Goal: Task Accomplishment & Management: Complete application form

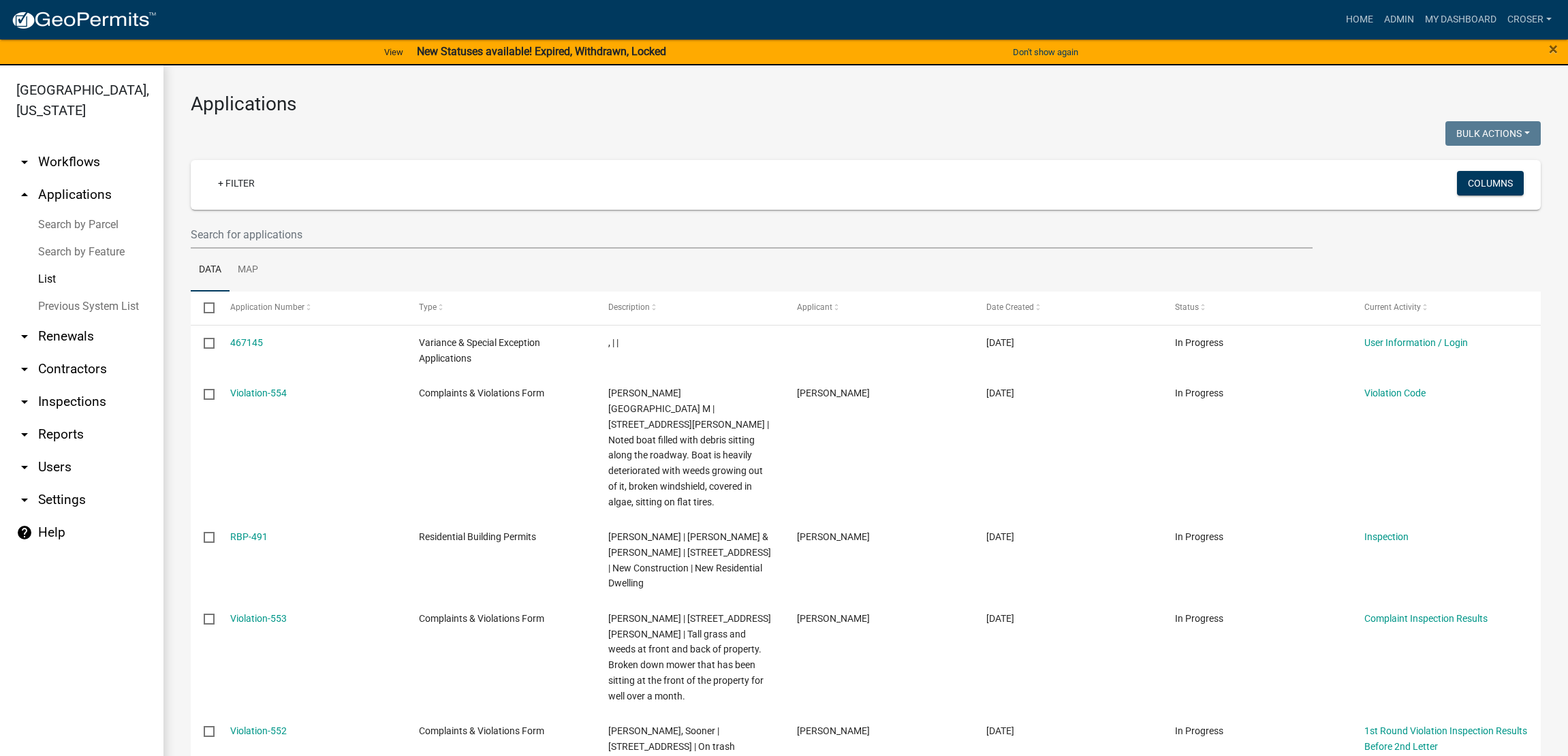
select select "3: 100"
click at [1379, 19] on link "Admin" at bounding box center [1399, 19] width 41 height 26
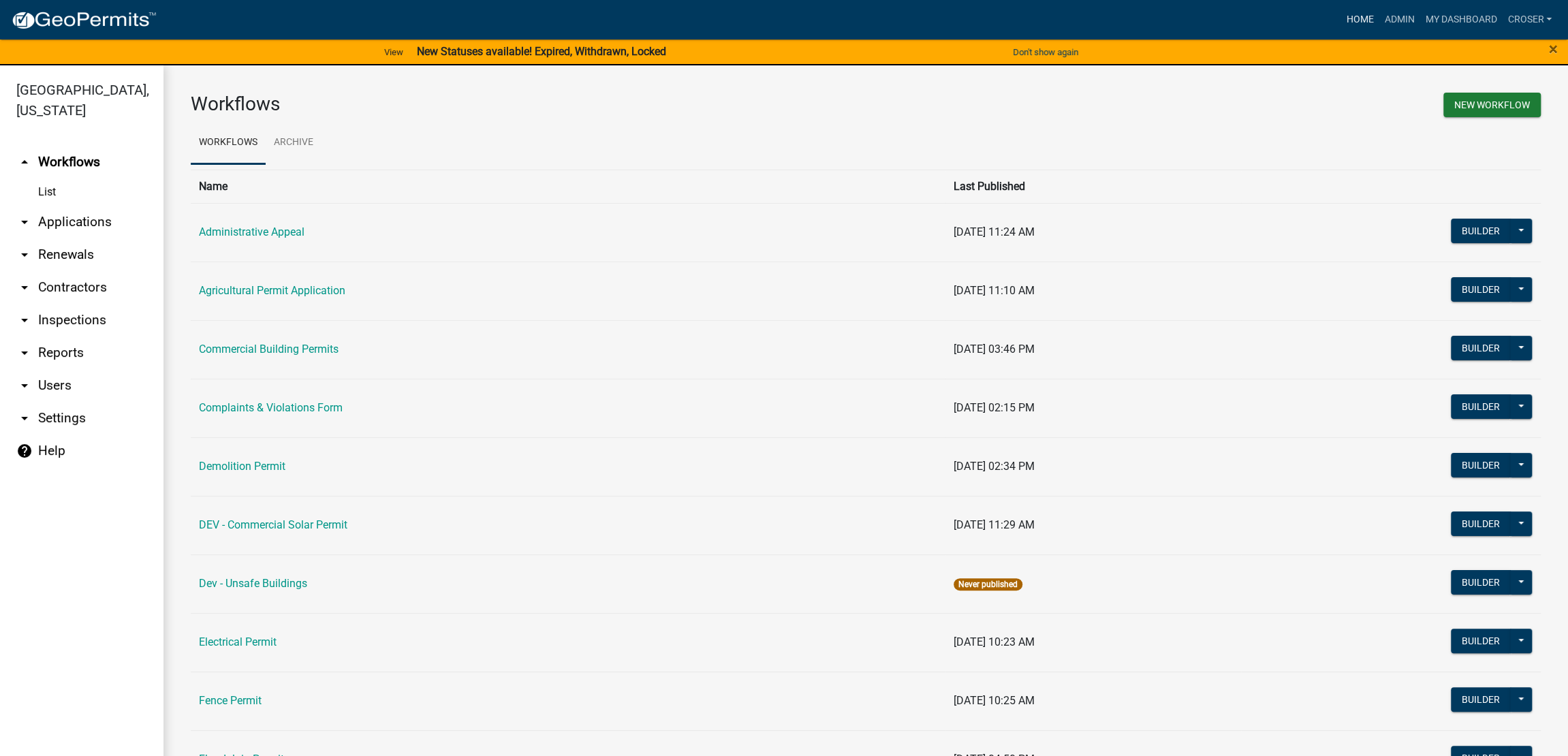
click at [1340, 12] on link "Home" at bounding box center [1360, 19] width 38 height 26
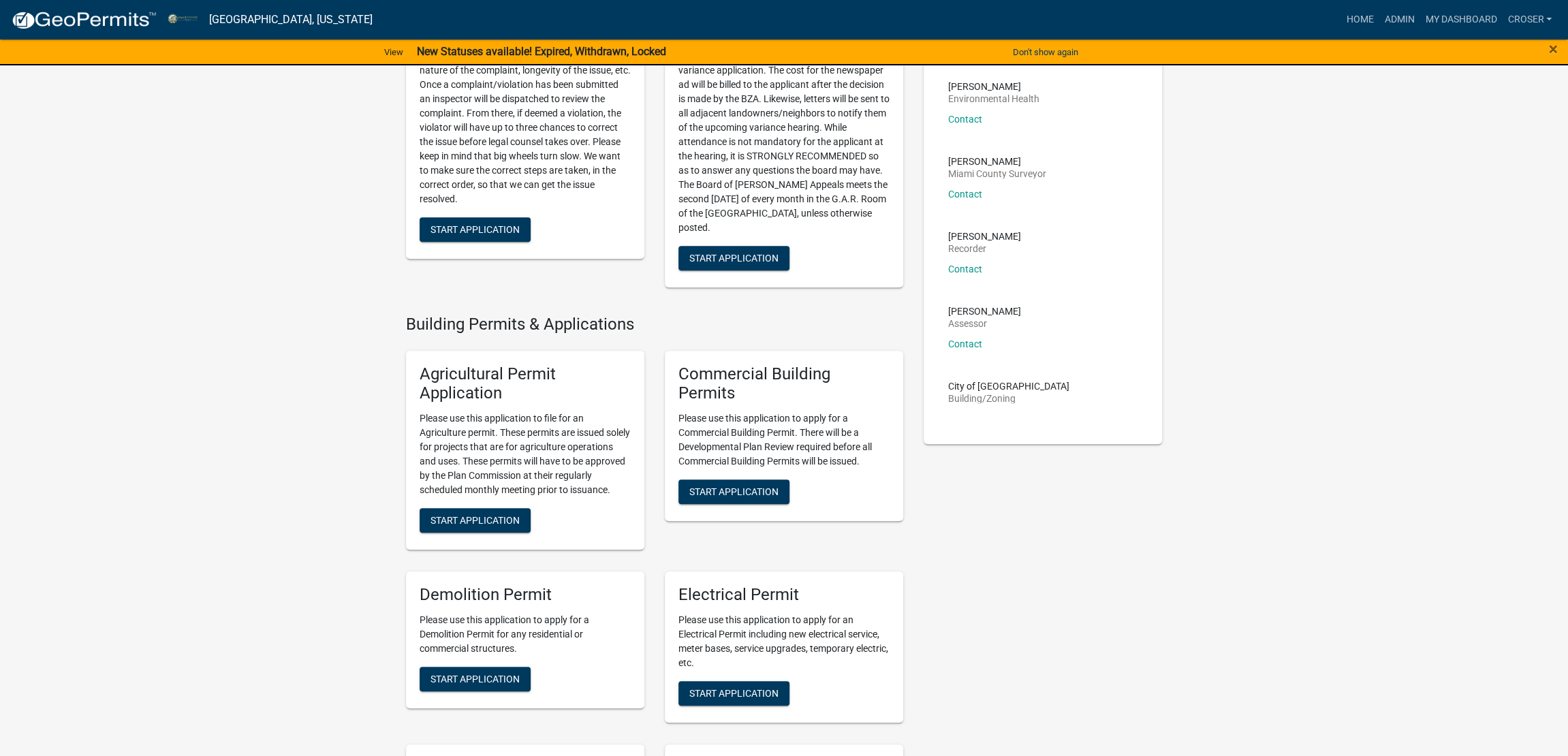
scroll to position [596, 0]
click at [1432, 14] on link "My Dashboard" at bounding box center [1461, 19] width 83 height 26
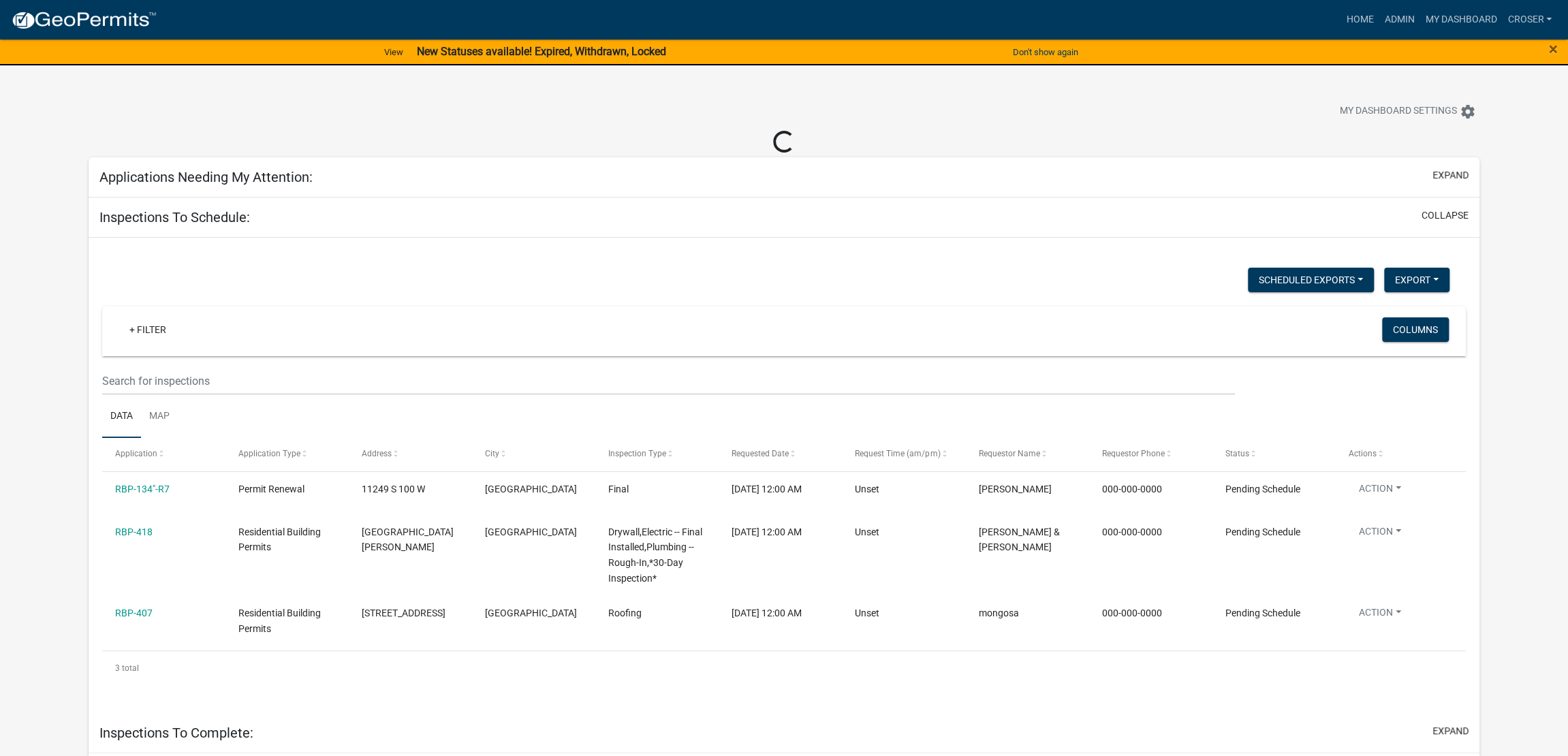
select select "3: 100"
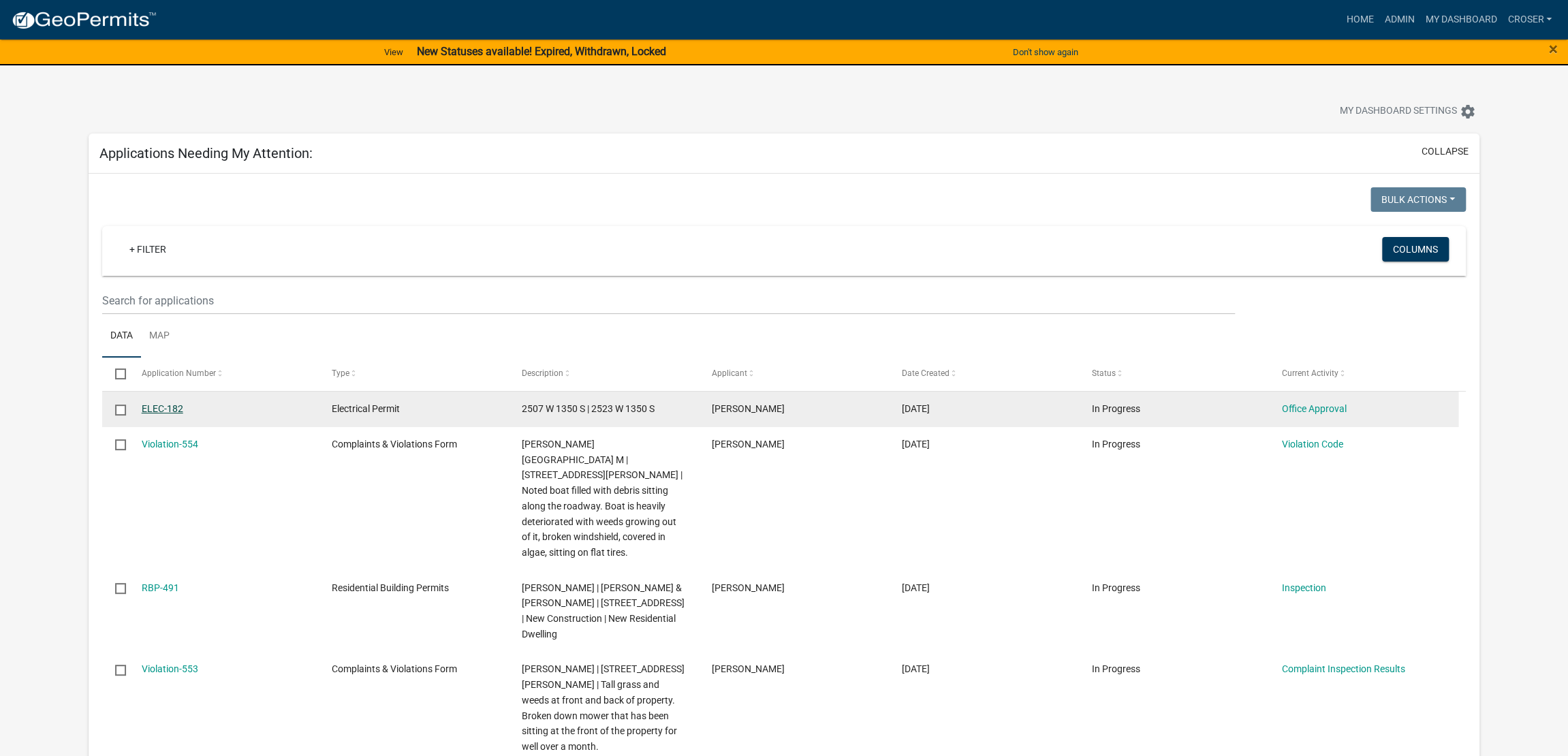
click at [168, 414] on link "ELEC-182" at bounding box center [163, 409] width 42 height 11
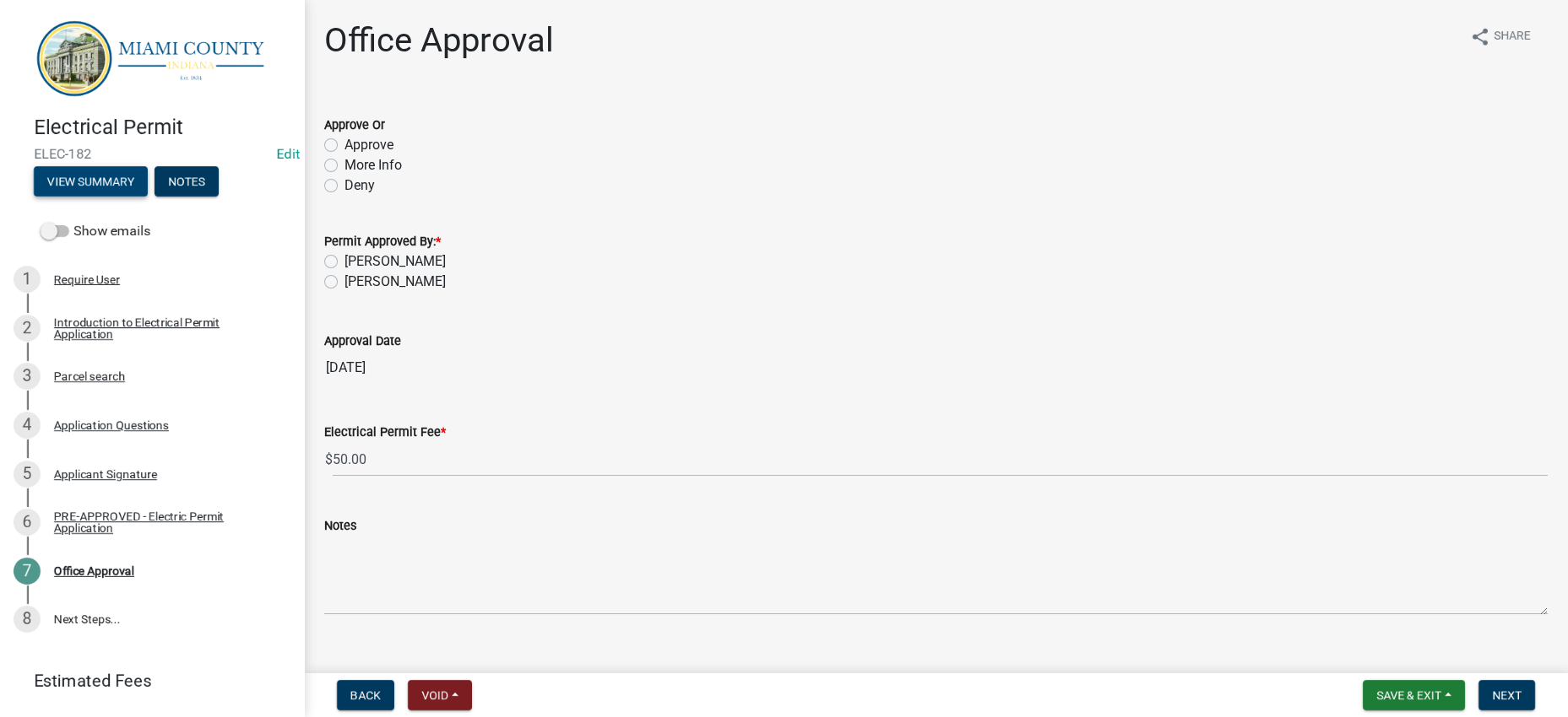
click at [148, 191] on button "View Summary" at bounding box center [90, 181] width 114 height 31
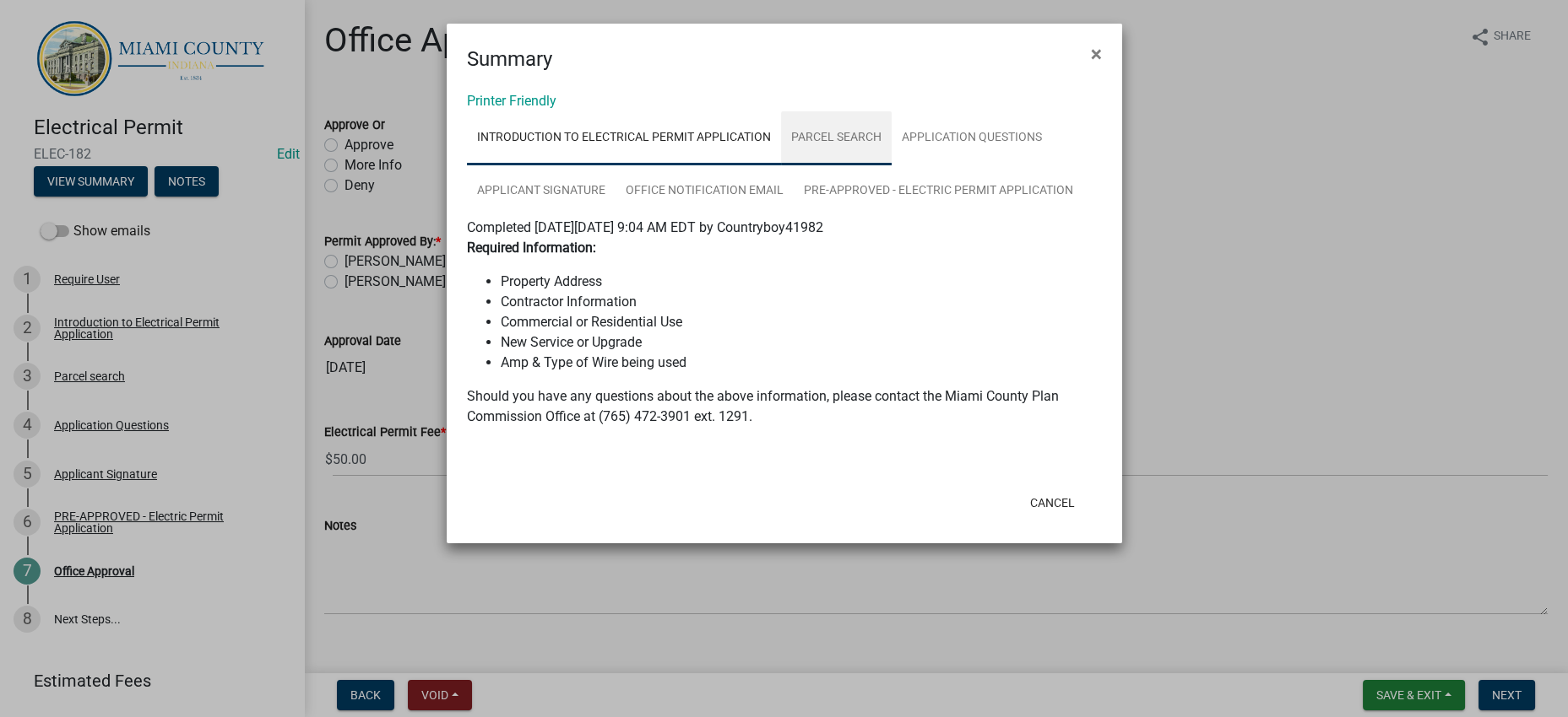
click at [891, 166] on link "Parcel search" at bounding box center [836, 138] width 110 height 54
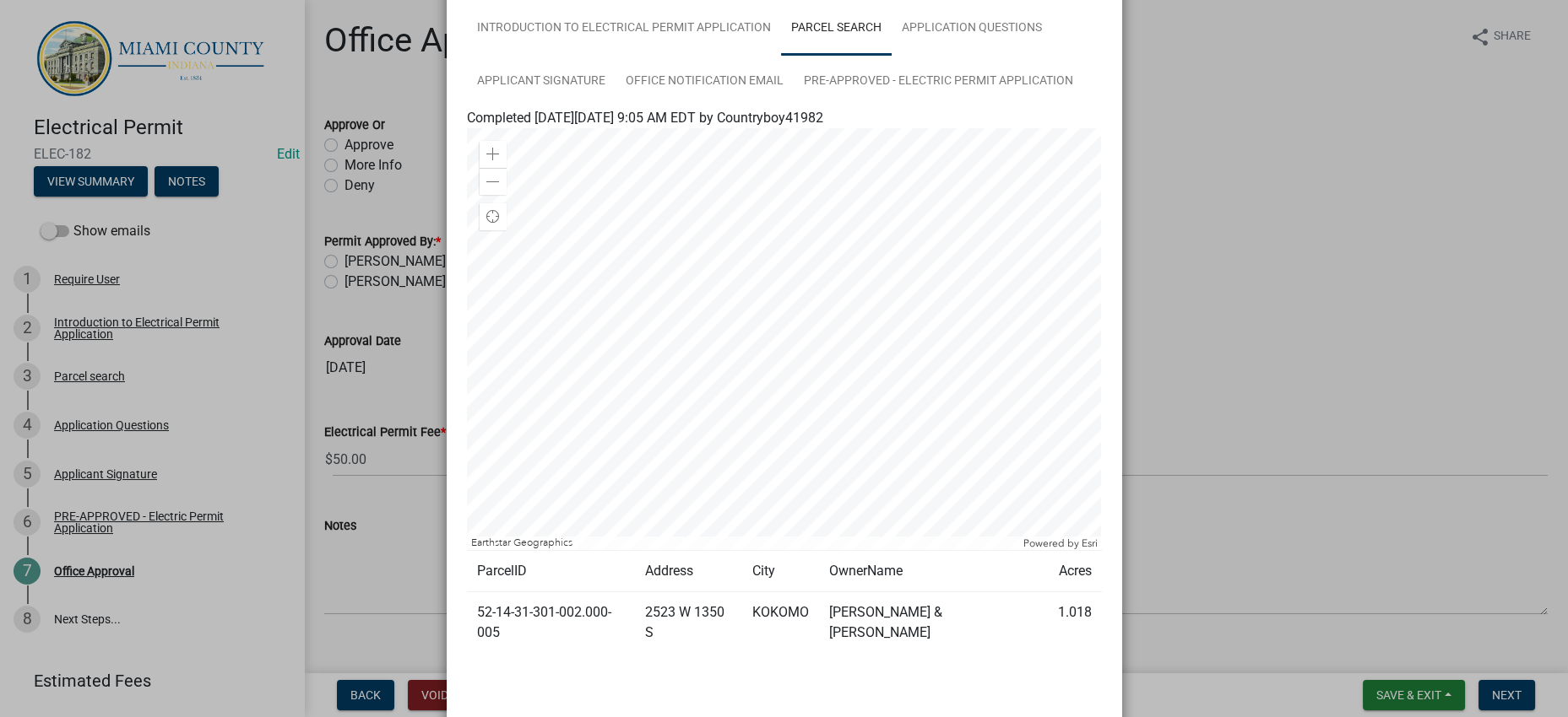
scroll to position [355, 0]
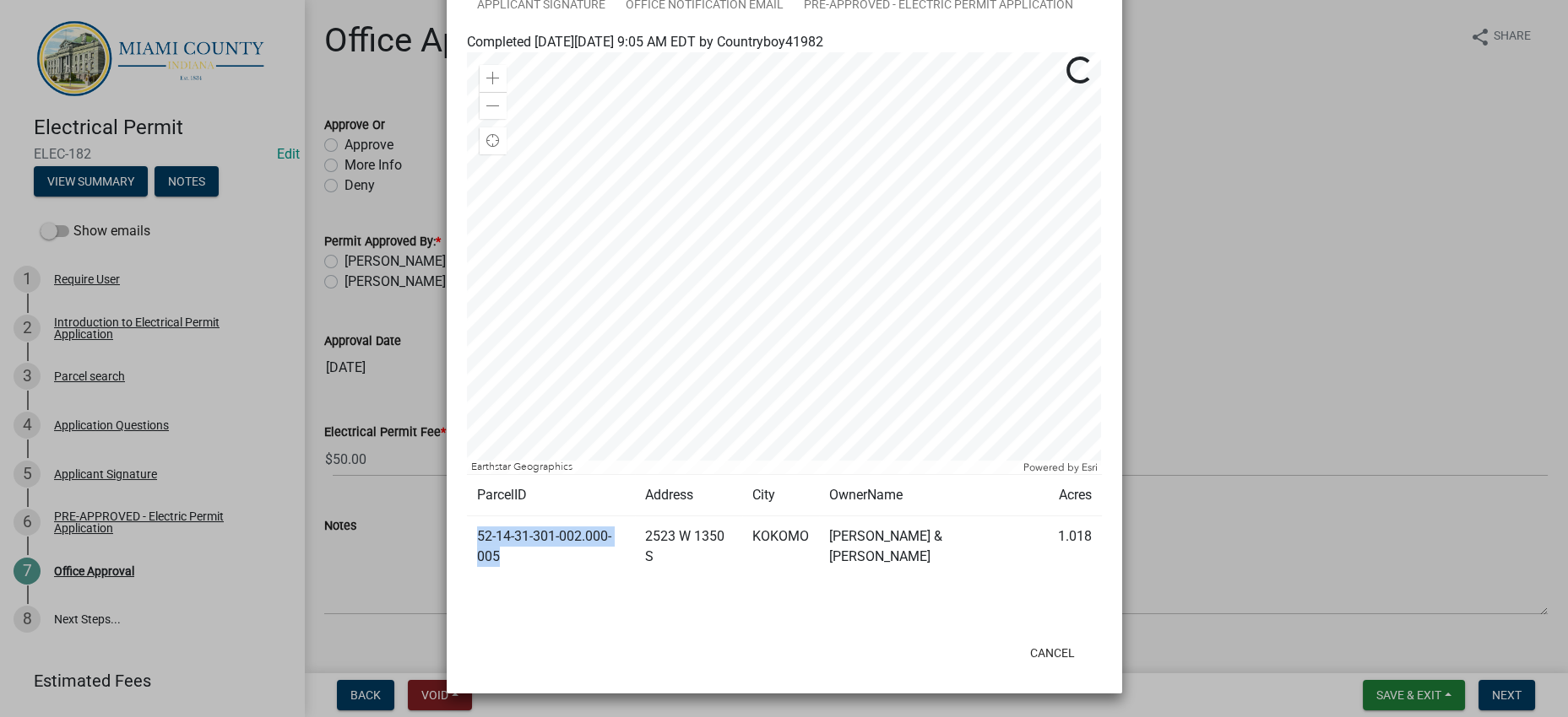
drag, startPoint x: 565, startPoint y: 529, endPoint x: 471, endPoint y: 499, distance: 98.7
click at [471, 516] on td "52-14-31-301-002.000-005" at bounding box center [550, 547] width 168 height 62
copy td "52-14-31-301-002.000-005"
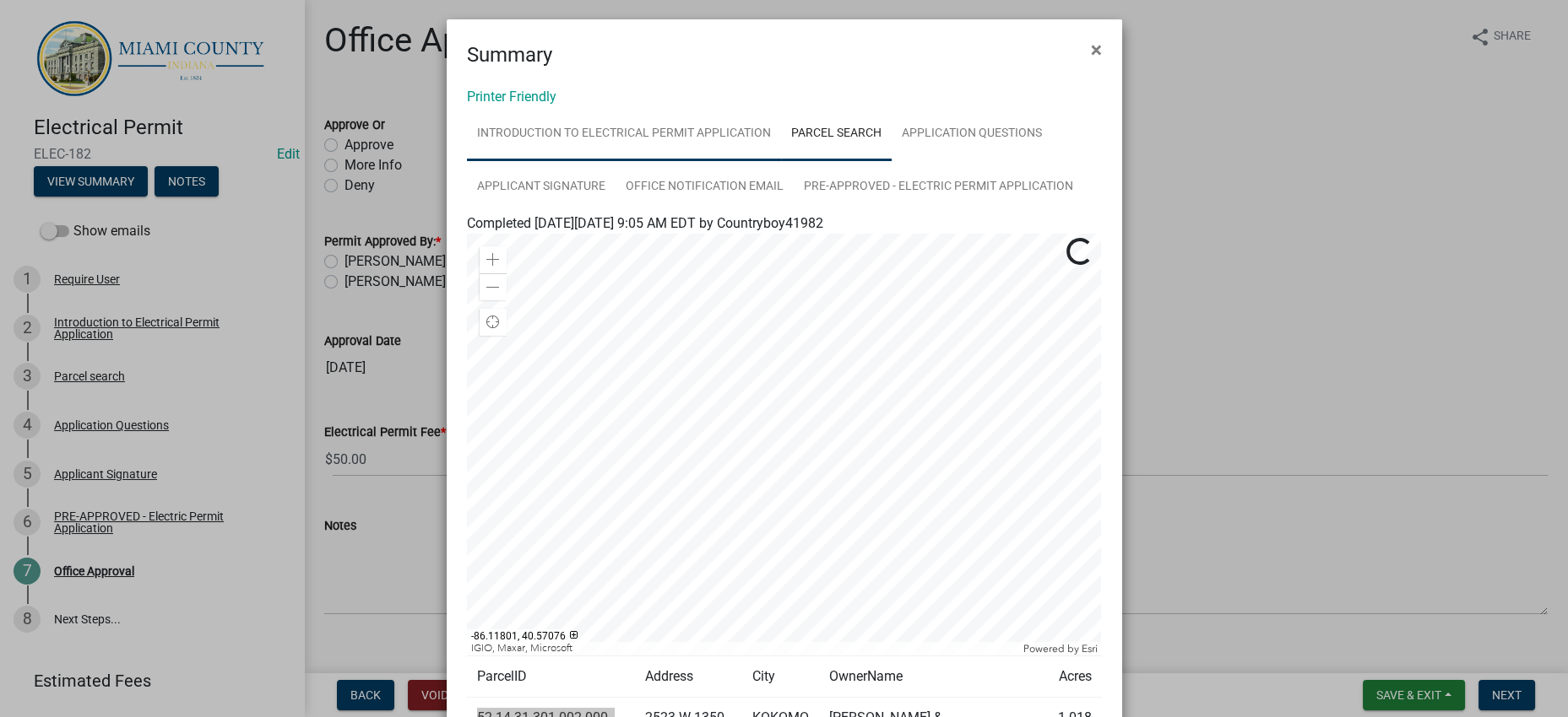
scroll to position [0, 0]
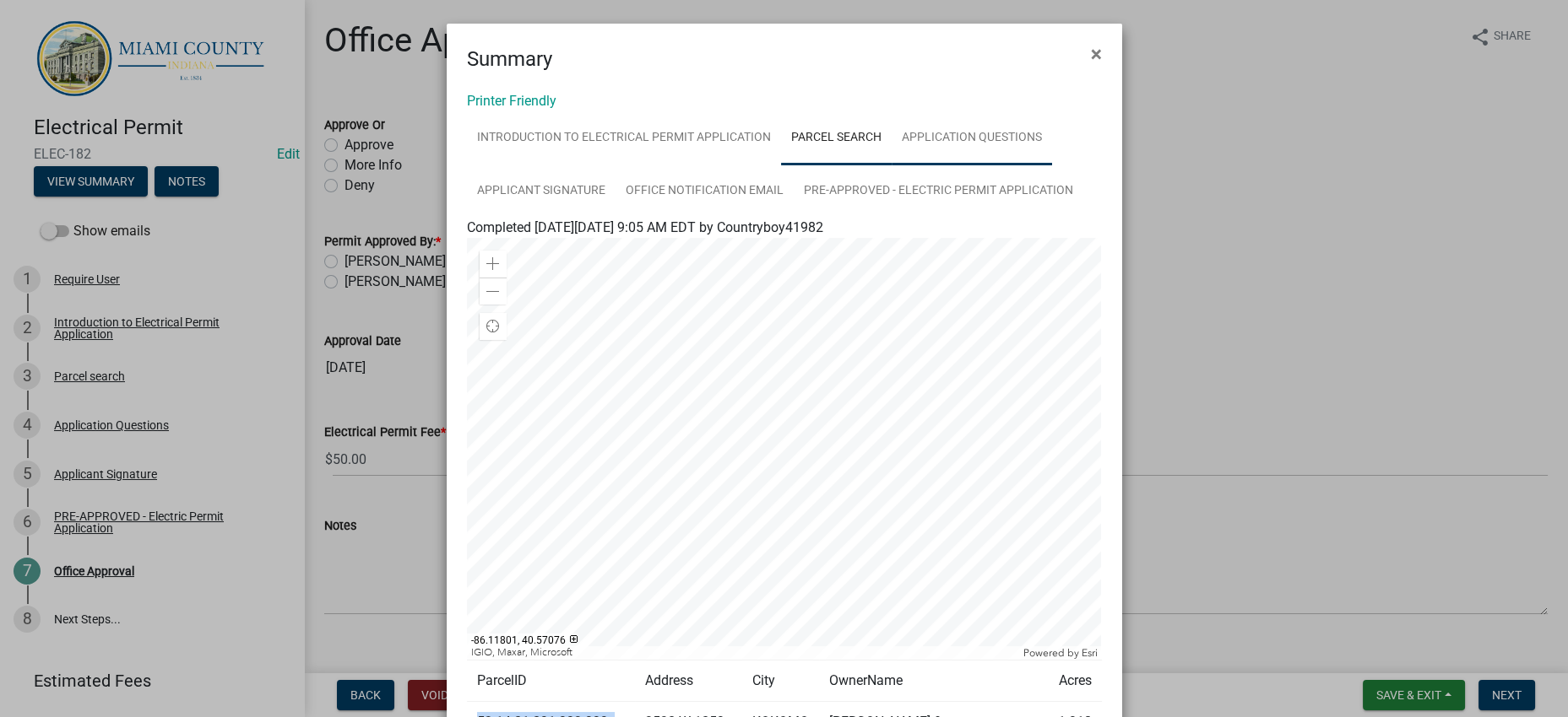
drag, startPoint x: 492, startPoint y: 233, endPoint x: 501, endPoint y: 233, distance: 9.0
click at [891, 166] on link "Application Questions" at bounding box center [971, 138] width 160 height 54
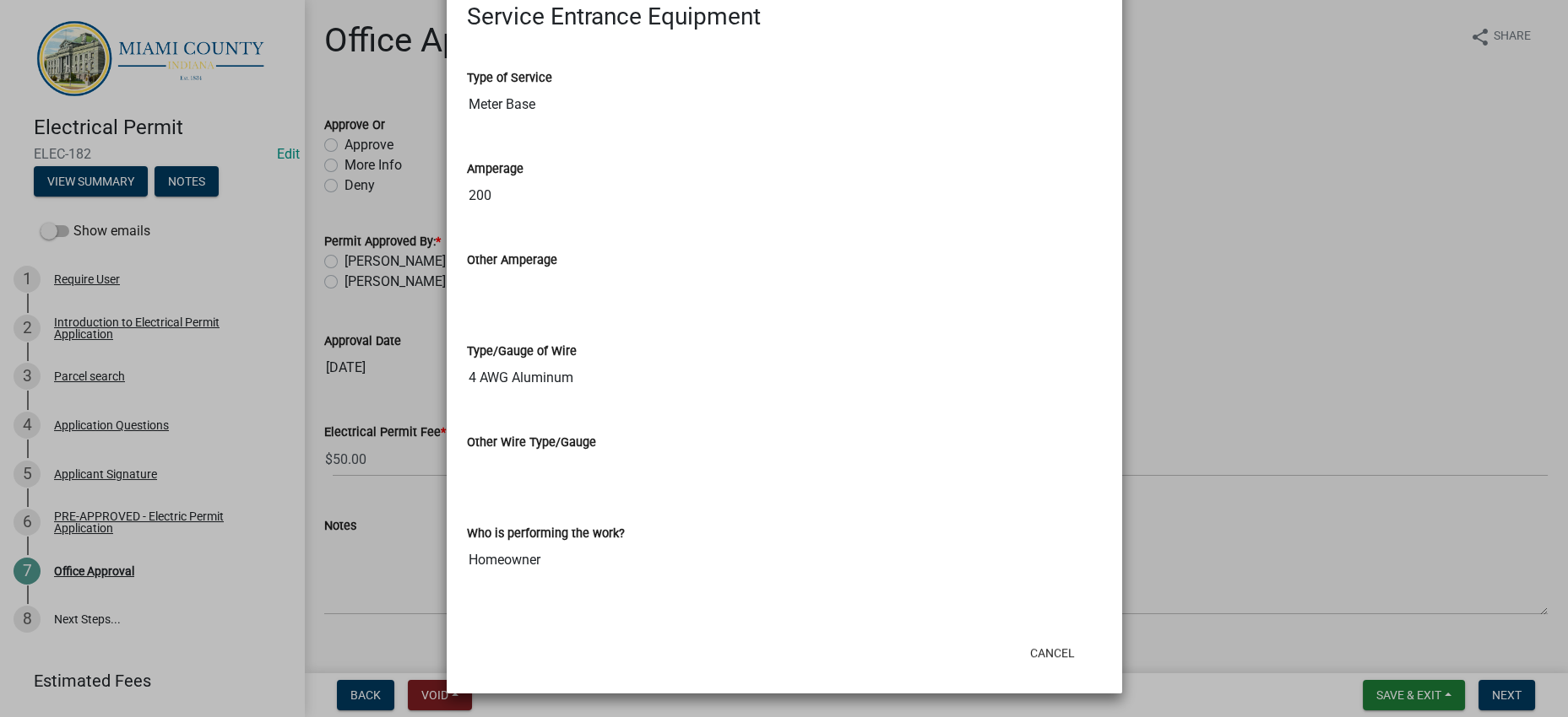
scroll to position [3383, 0]
click at [1282, 318] on ngb-modal-window "Summary × Printer Friendly Introduction to Electrical Permit Application Parcel…" at bounding box center [784, 358] width 1568 height 717
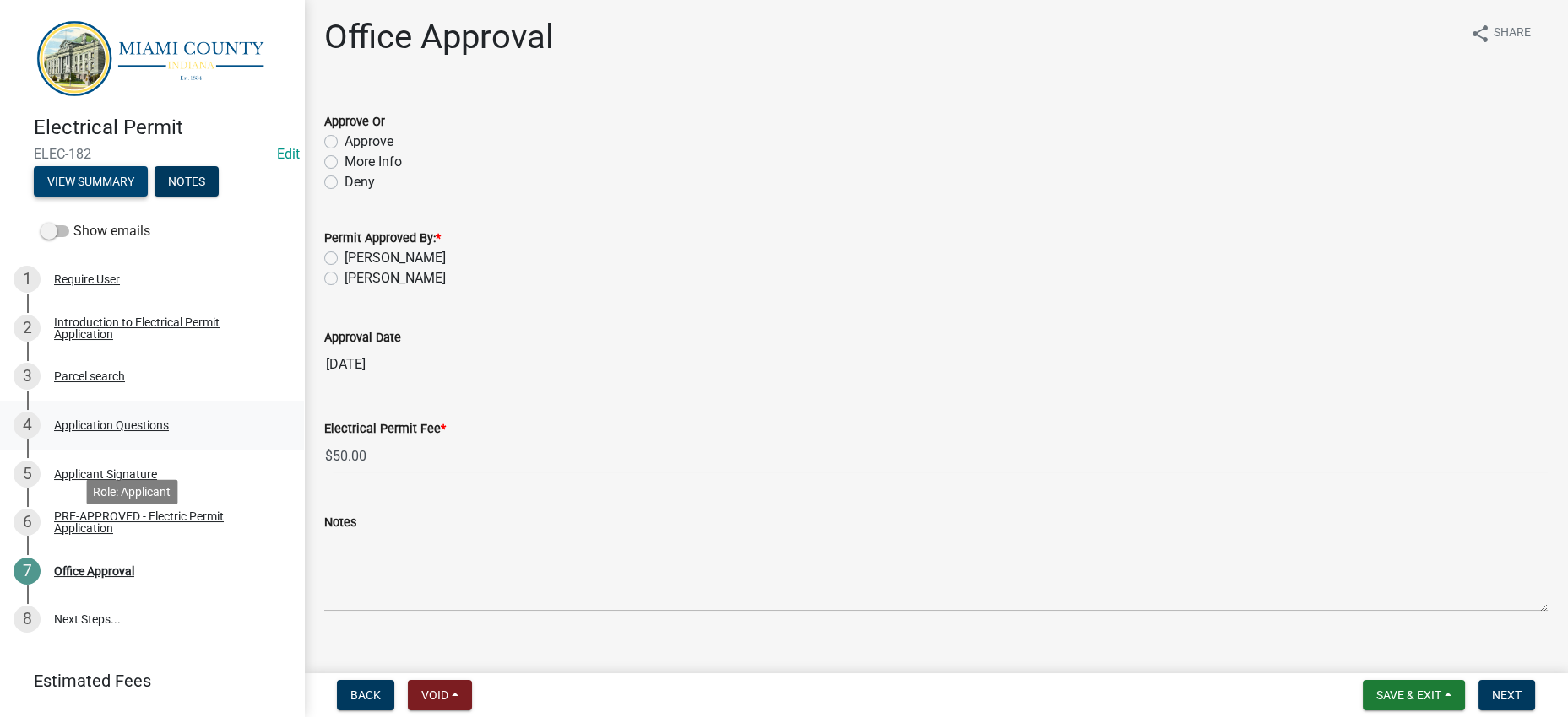
scroll to position [4, 0]
click at [132, 439] on div "4 Application Questions" at bounding box center [145, 425] width 263 height 27
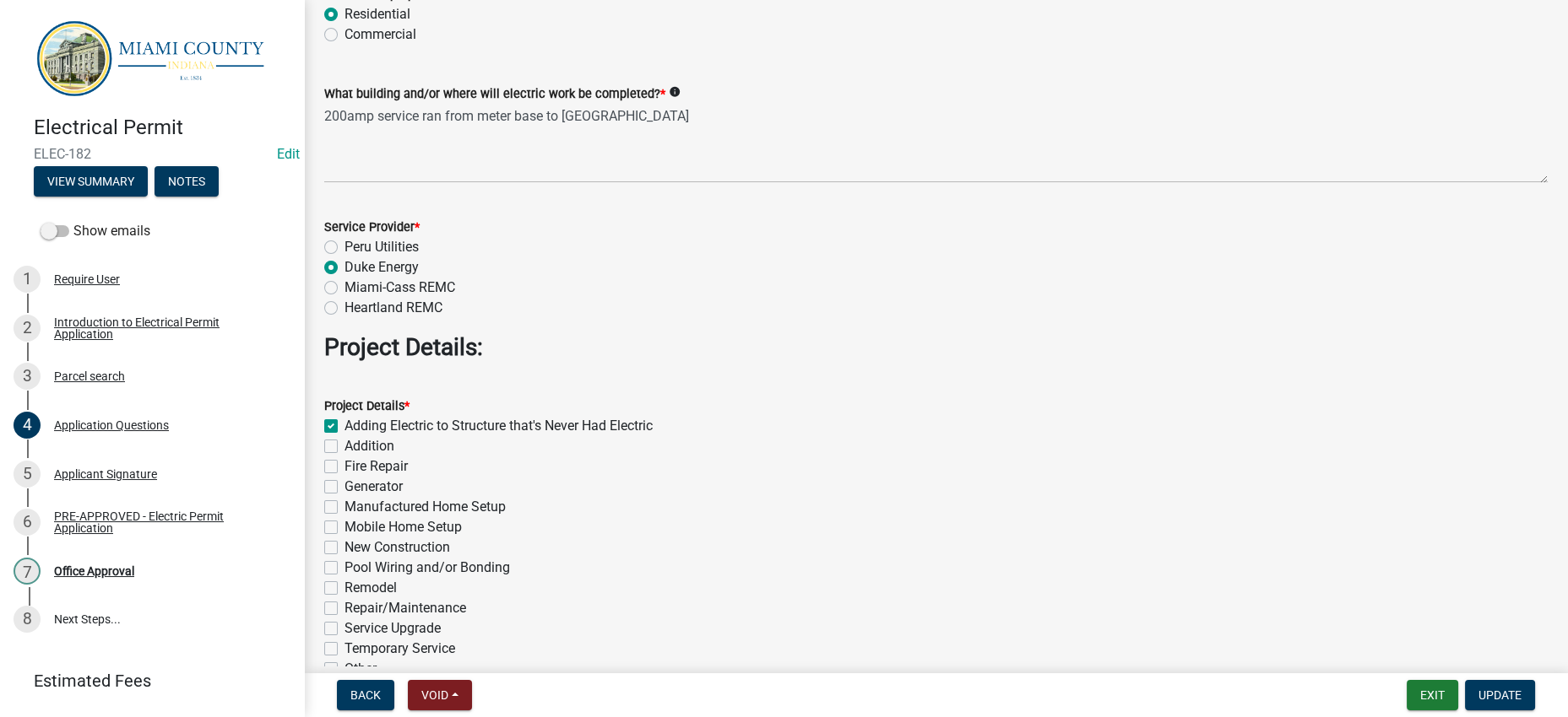
scroll to position [1687, 0]
type input "[PHONE_NUMBER]"
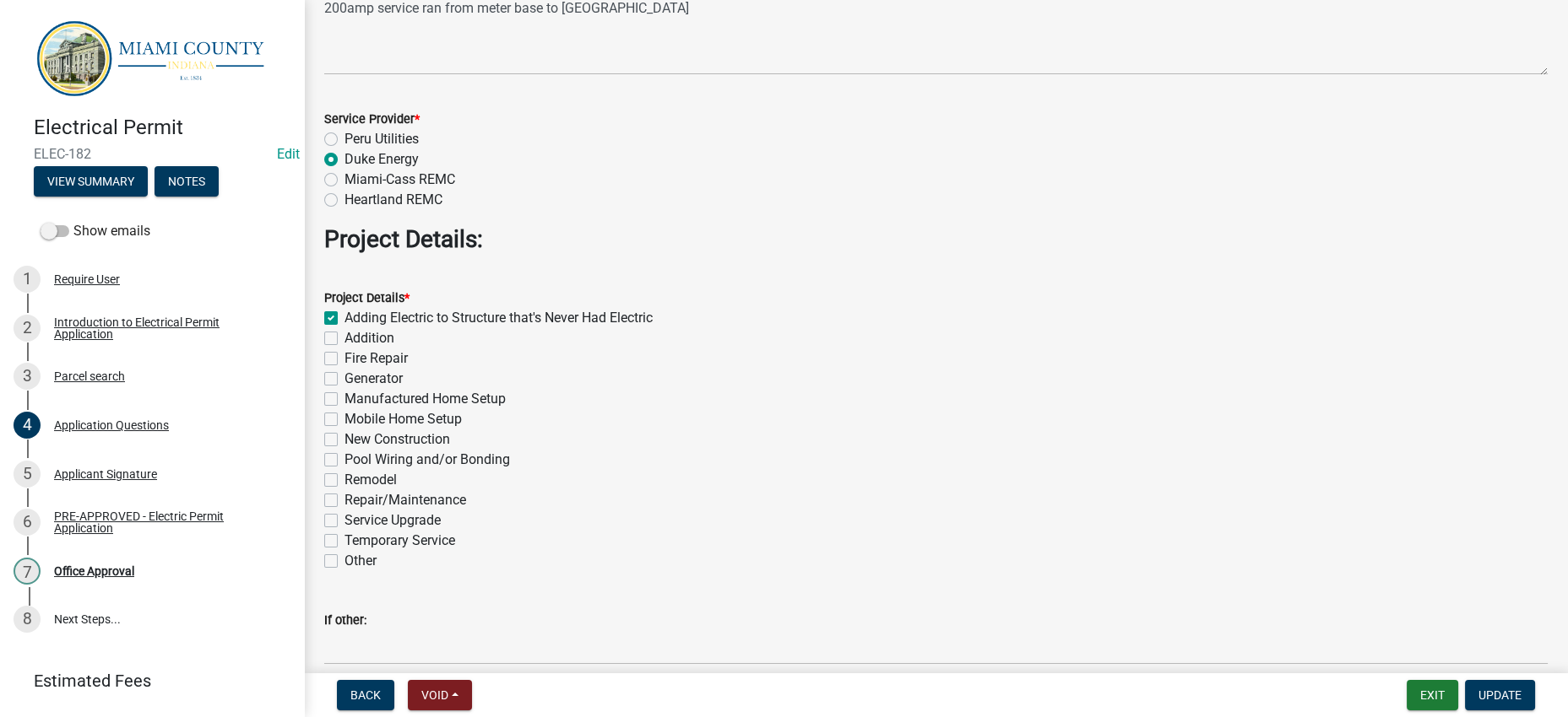
scroll to position [1793, 0]
type input "[EMAIL_ADDRESS][DOMAIN_NAME]"
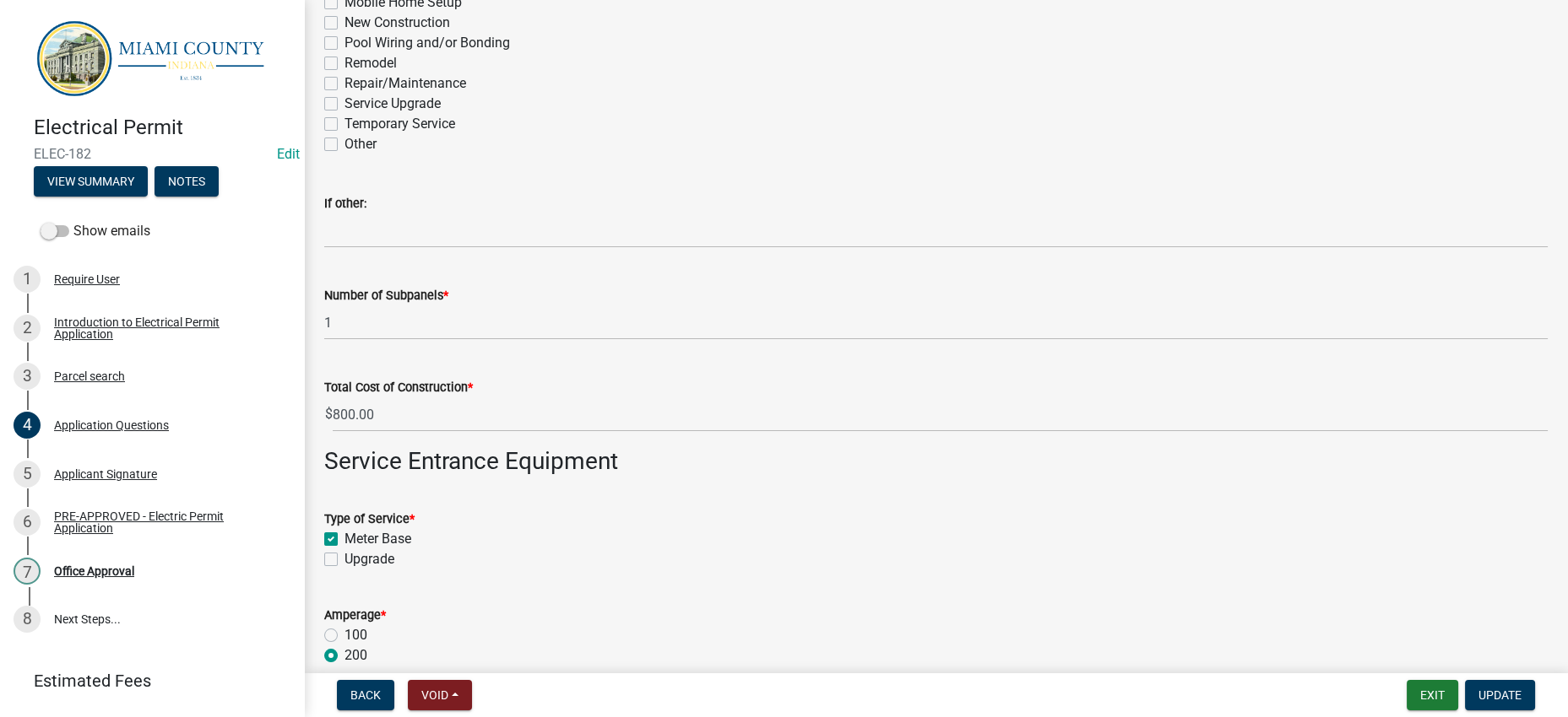
scroll to position [2215, 0]
type textarea "200 amp service ran from meter base to [GEOGRAPHIC_DATA]"
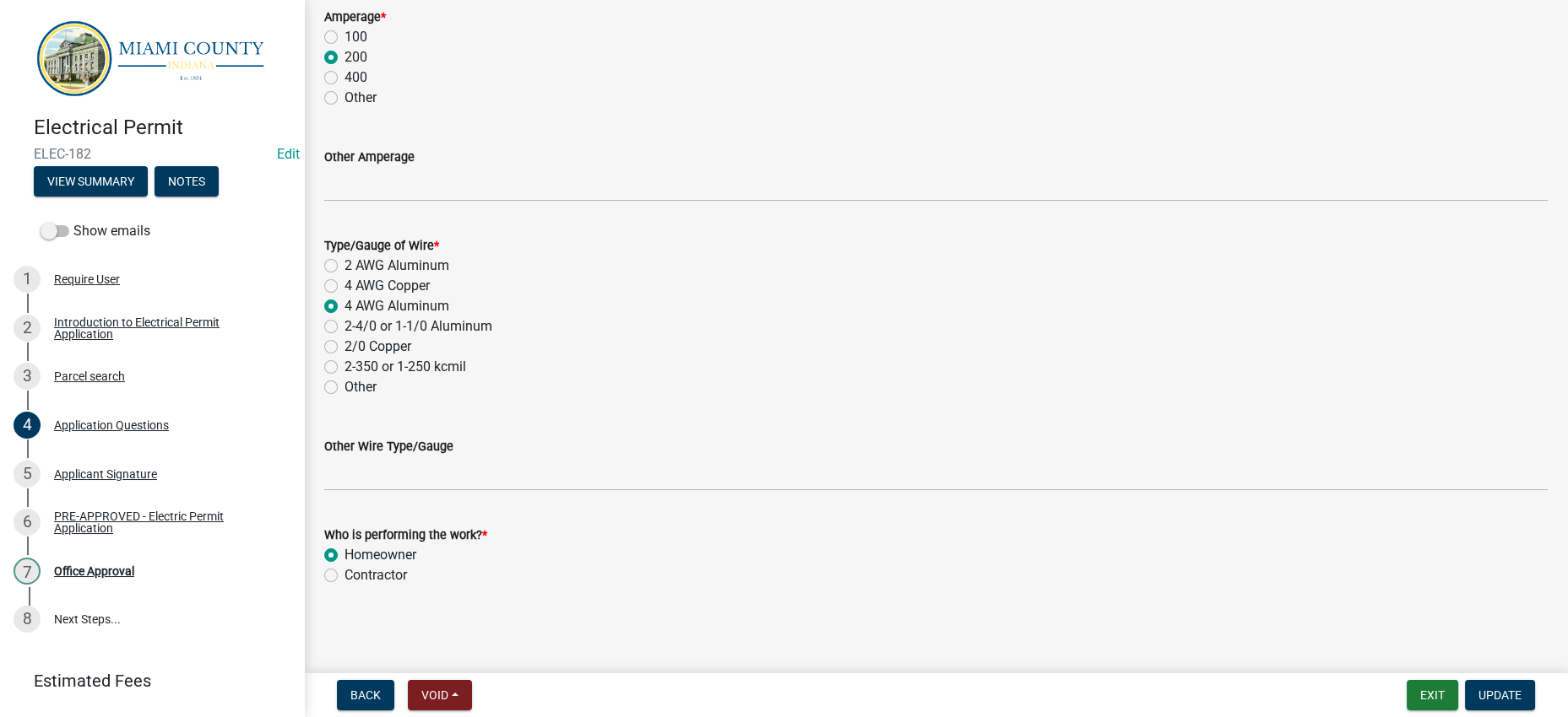
scroll to position [3656, 0]
click at [1493, 680] on button "Update" at bounding box center [1499, 695] width 71 height 31
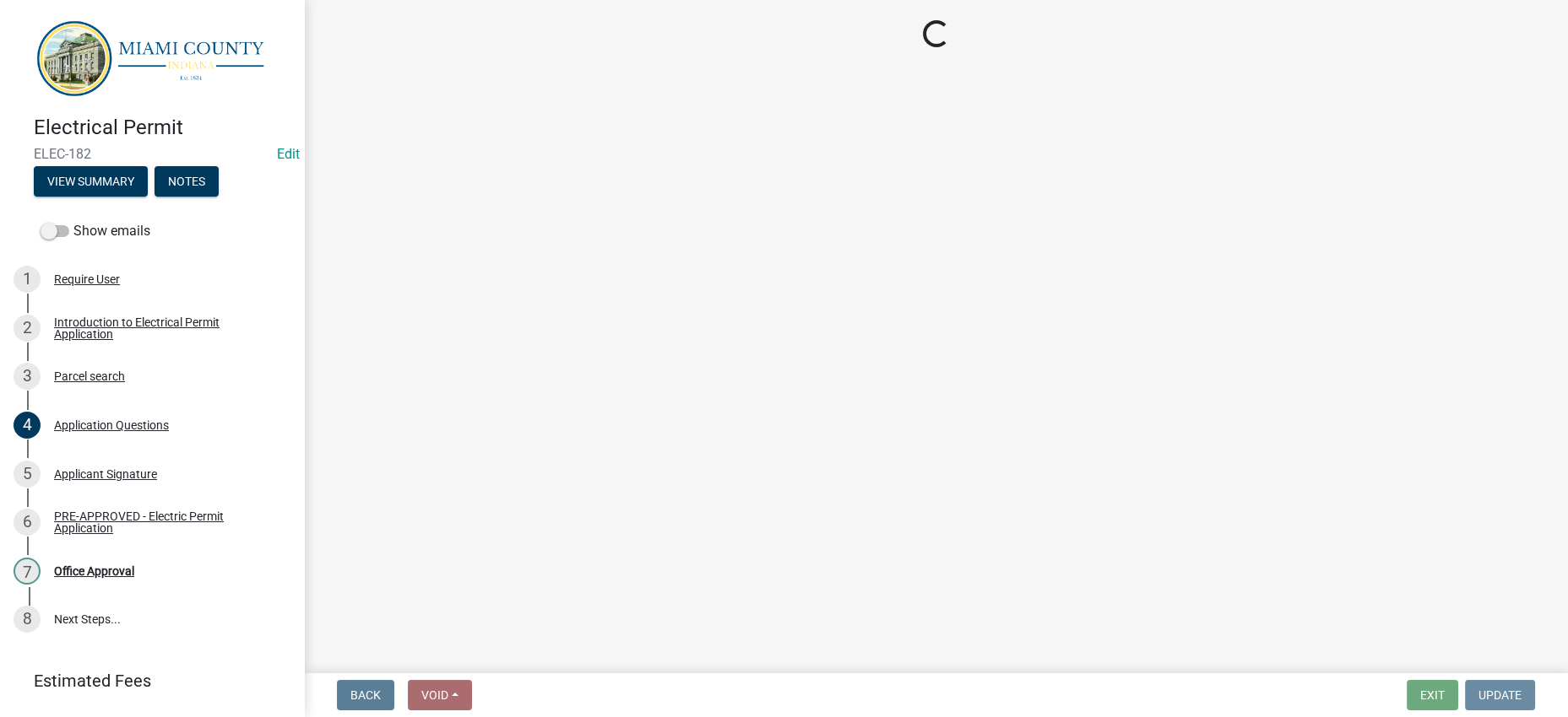
scroll to position [0, 0]
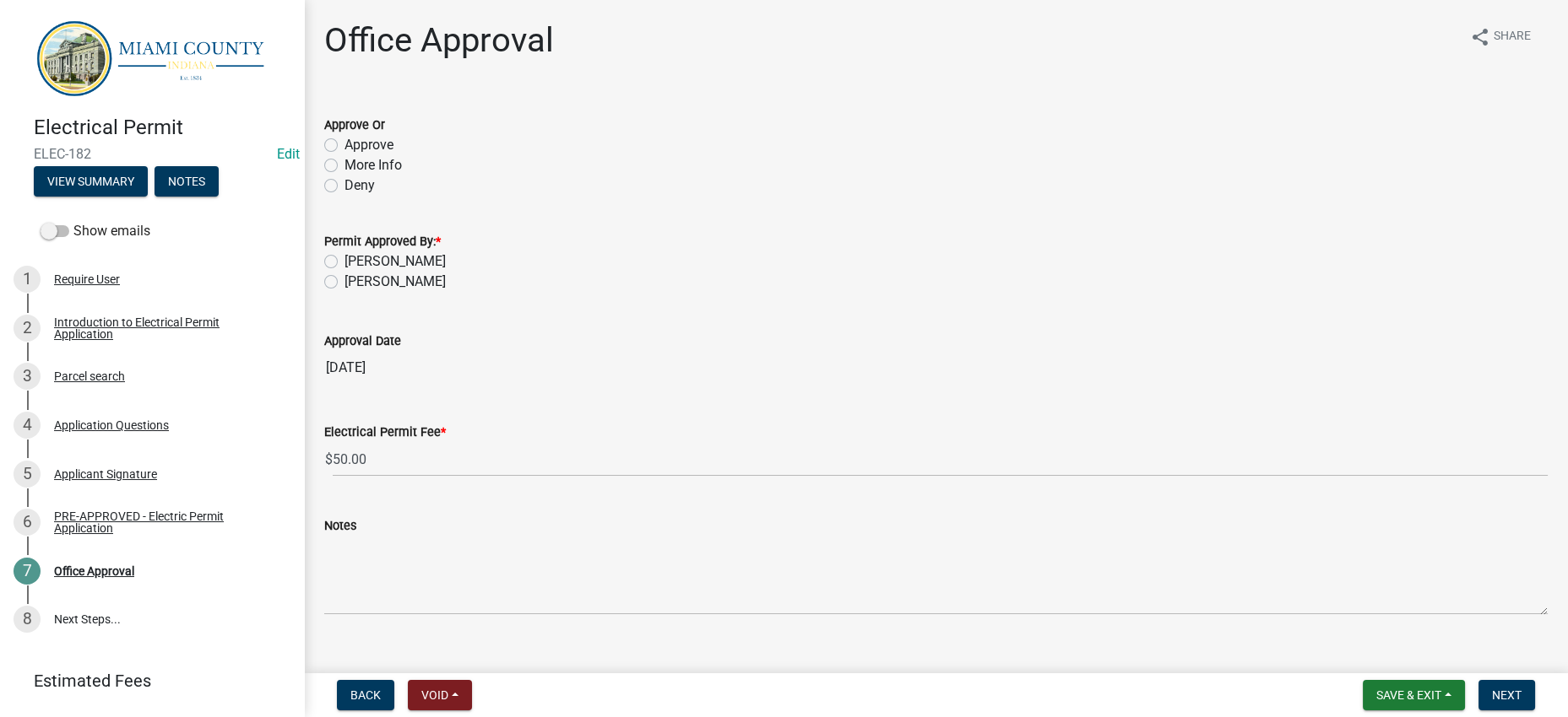
click at [361, 155] on label "Approve" at bounding box center [369, 145] width 49 height 20
click at [356, 146] on input "Approve" at bounding box center [350, 140] width 11 height 11
radio input "true"
click at [405, 272] on label "[PERSON_NAME]" at bounding box center [395, 261] width 101 height 20
click at [356, 262] on input "[PERSON_NAME]" at bounding box center [350, 256] width 11 height 11
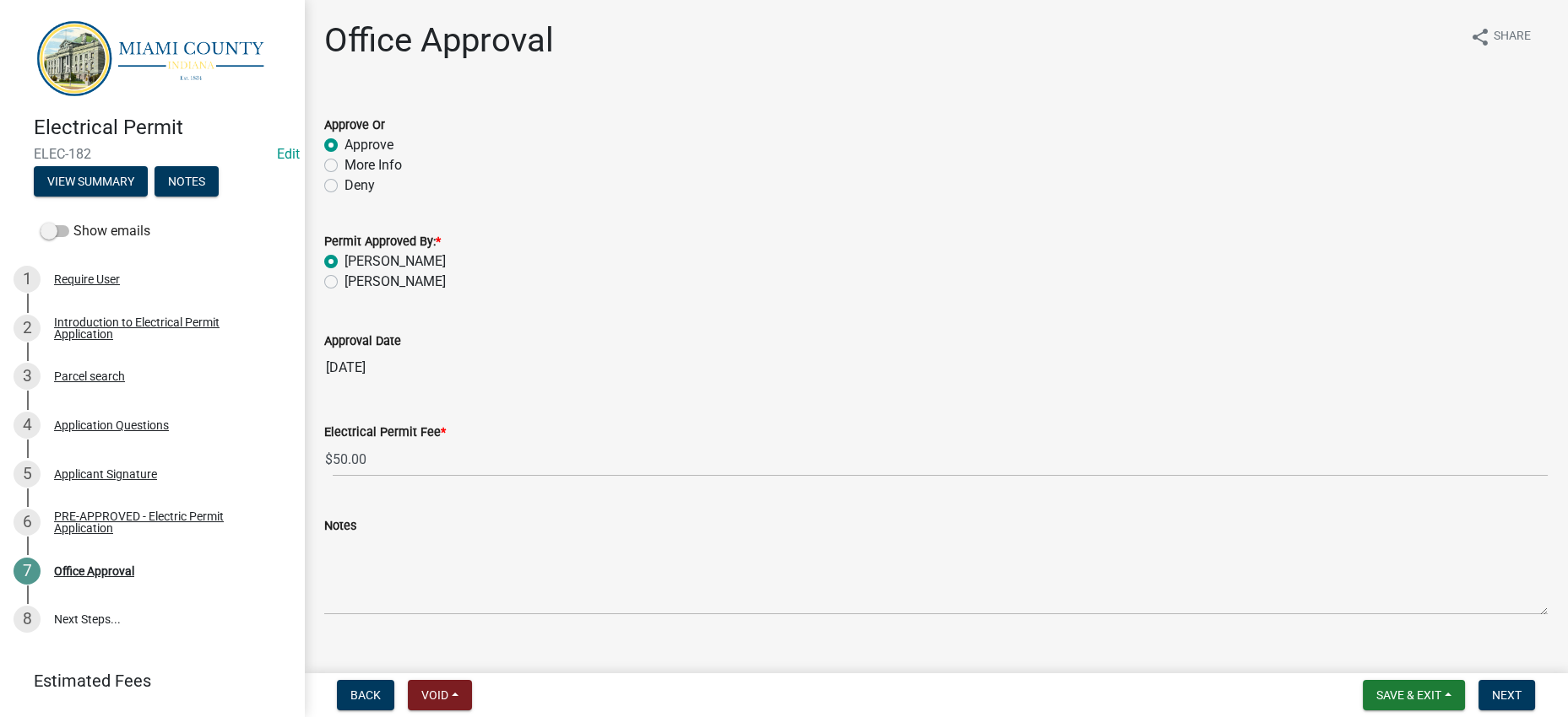
radio input "true"
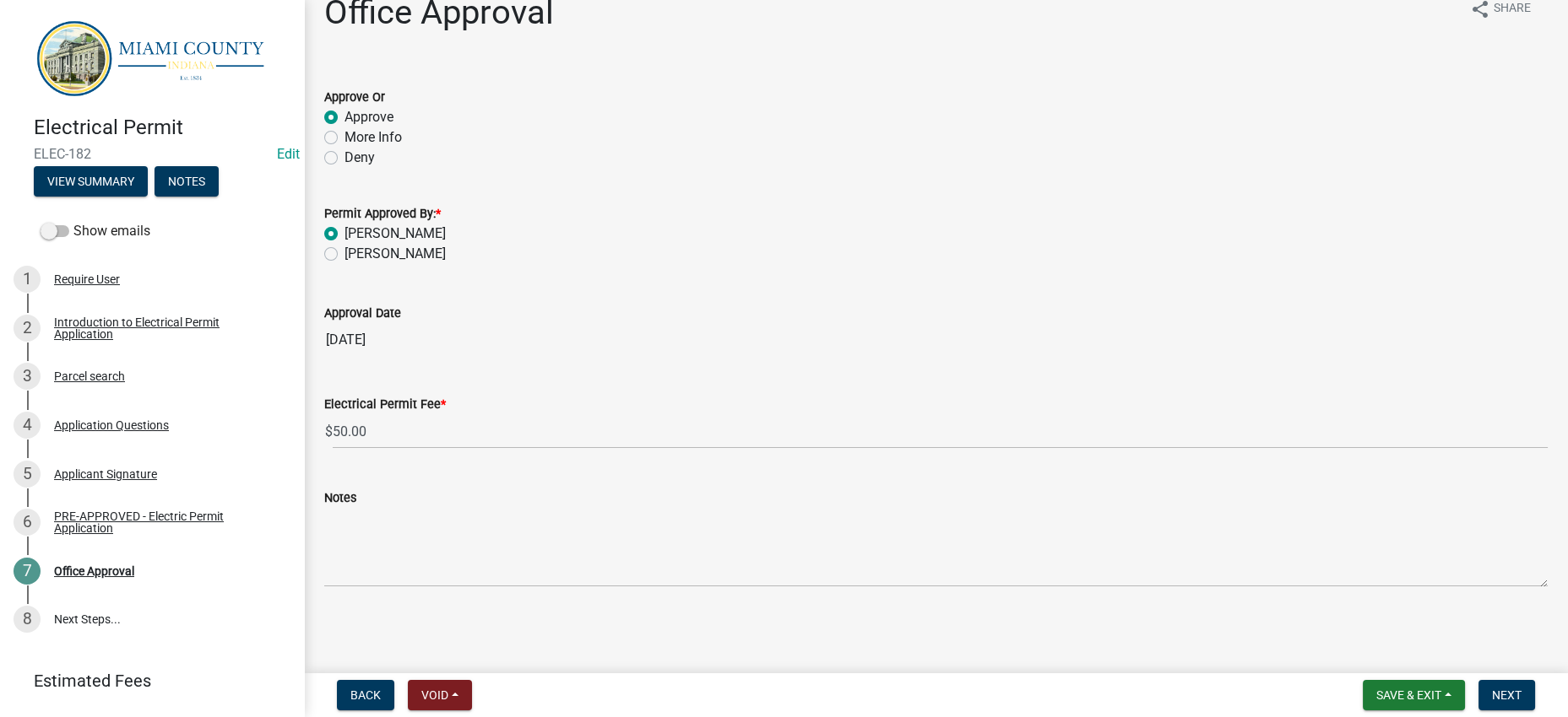
scroll to position [188, 0]
click at [1495, 690] on span "Next" at bounding box center [1507, 695] width 30 height 14
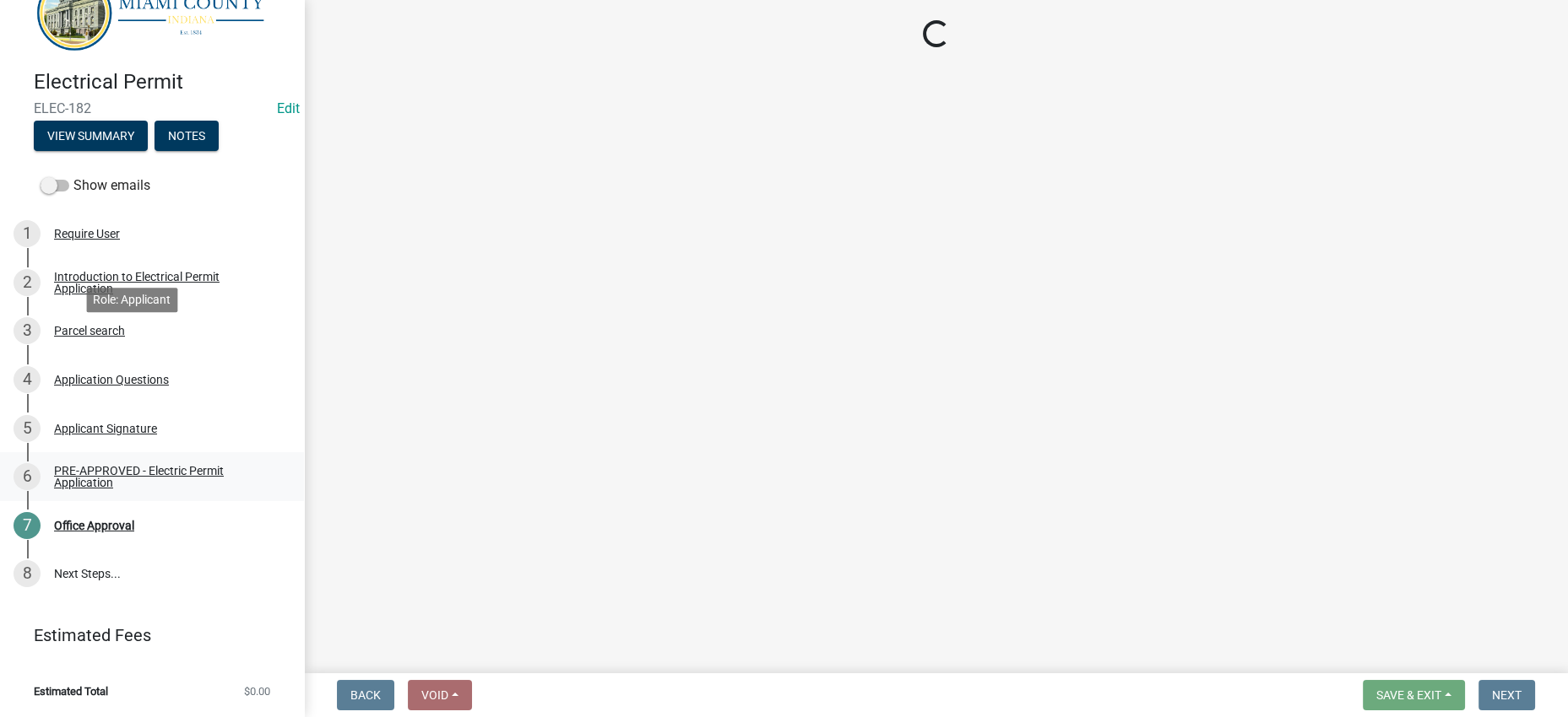
select select "3: 3"
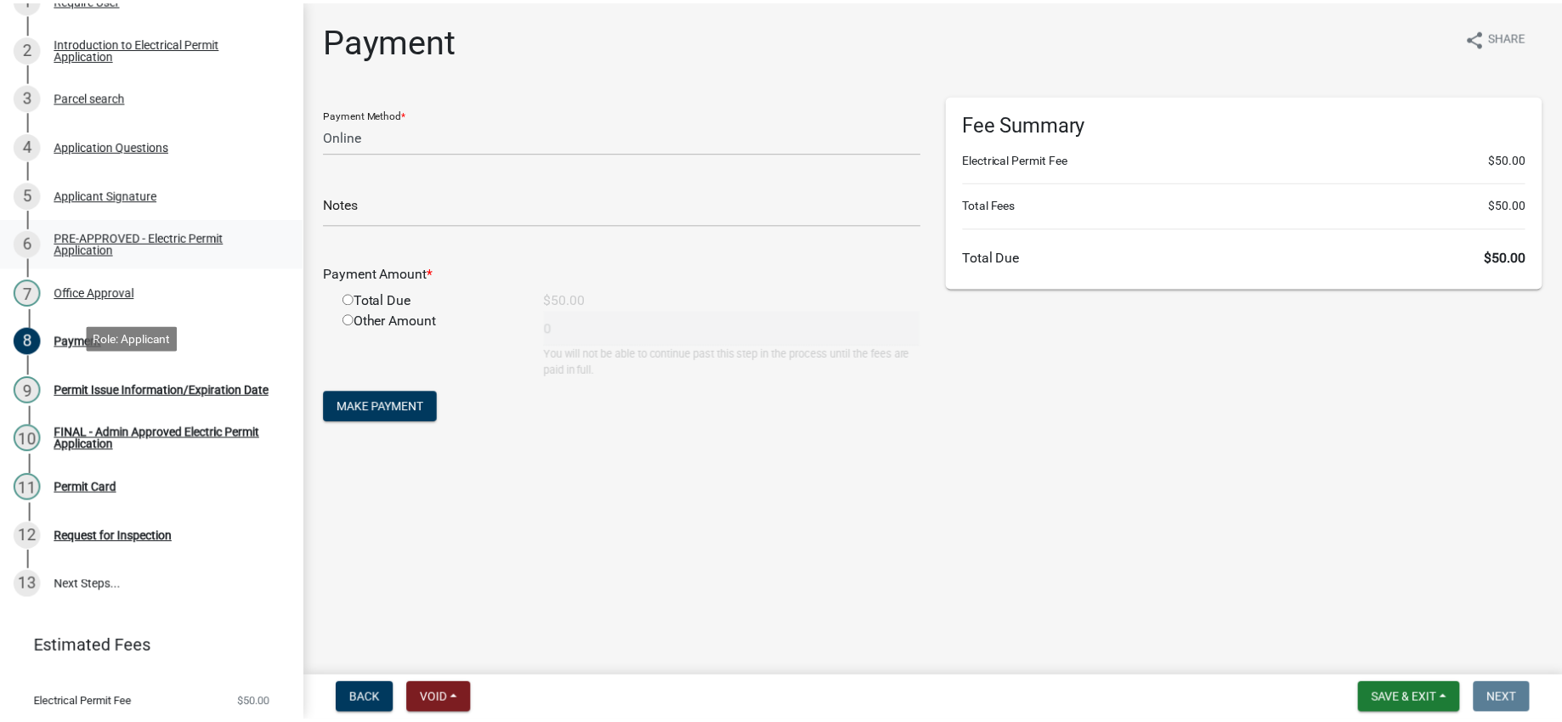
scroll to position [283, 0]
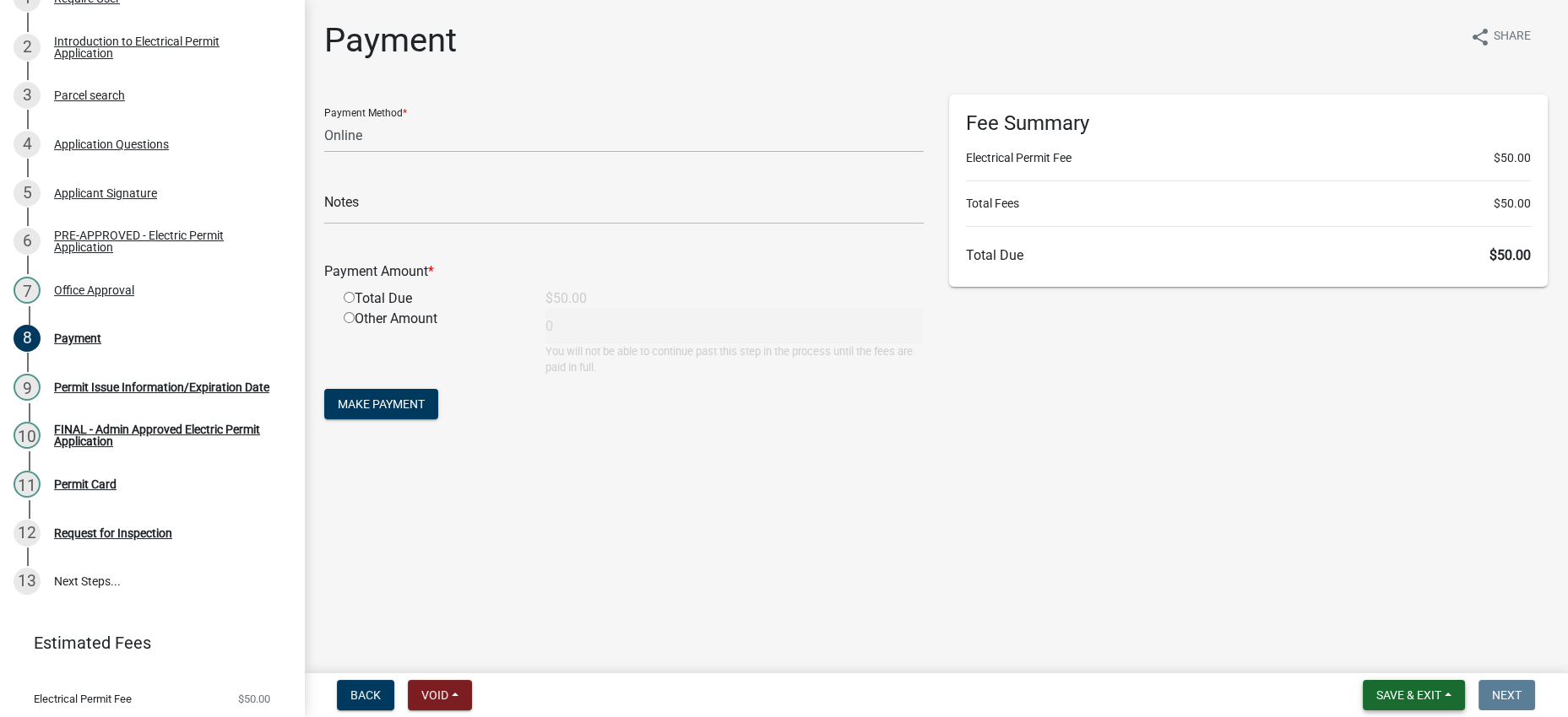
click at [1376, 695] on span "Save & Exit" at bounding box center [1408, 695] width 65 height 14
click at [1349, 646] on button "Save & Exit" at bounding box center [1397, 644] width 135 height 41
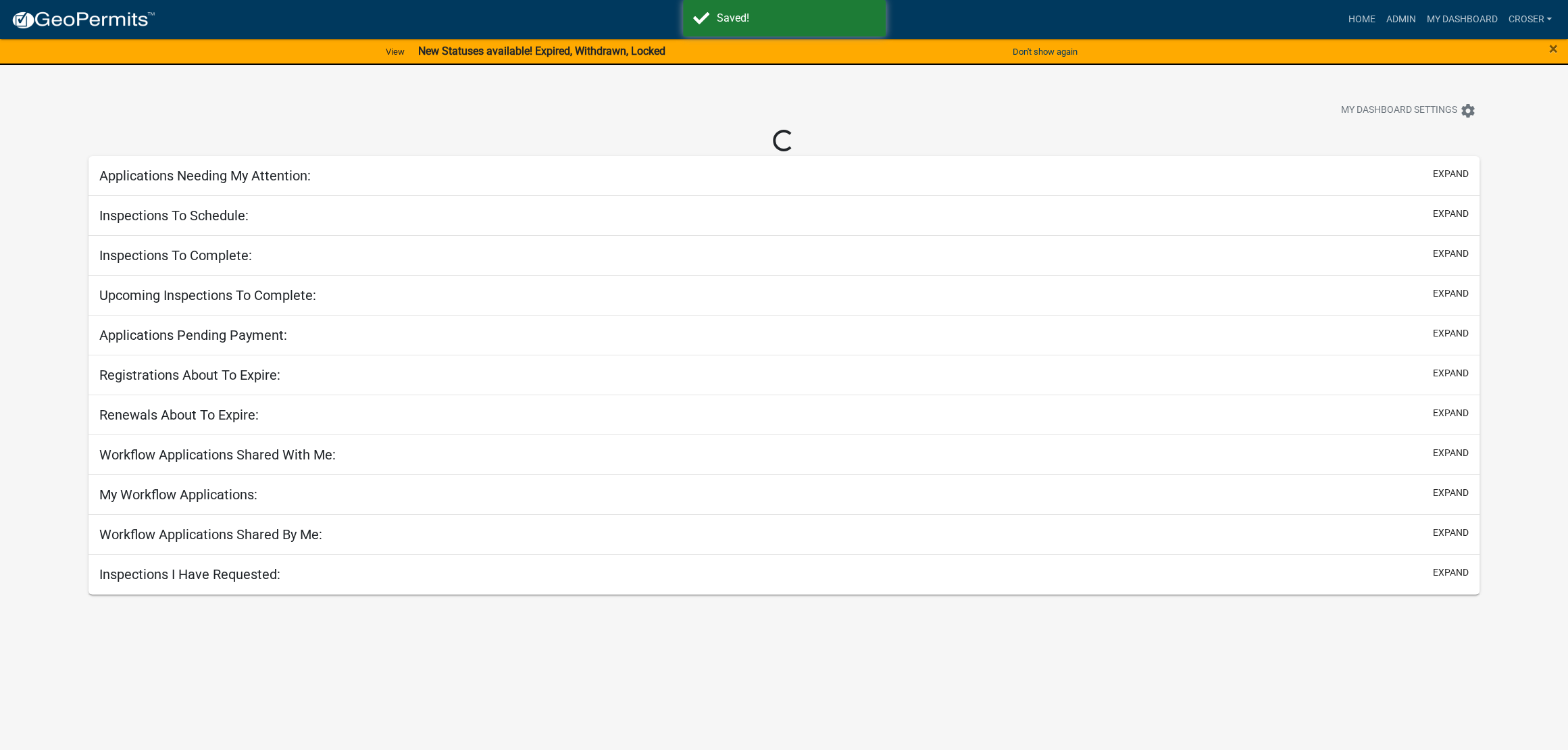
select select "3: 100"
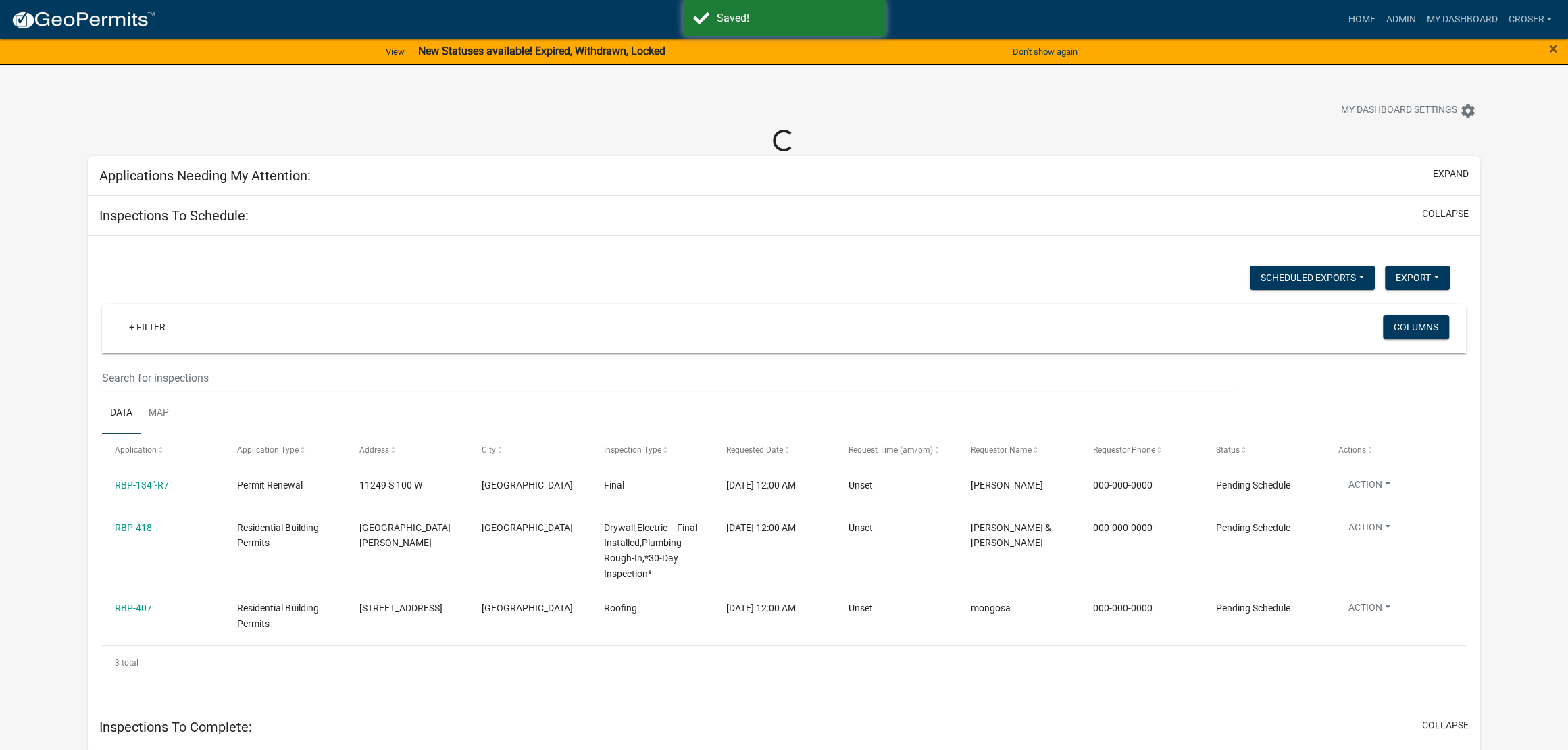
select select "3: 100"
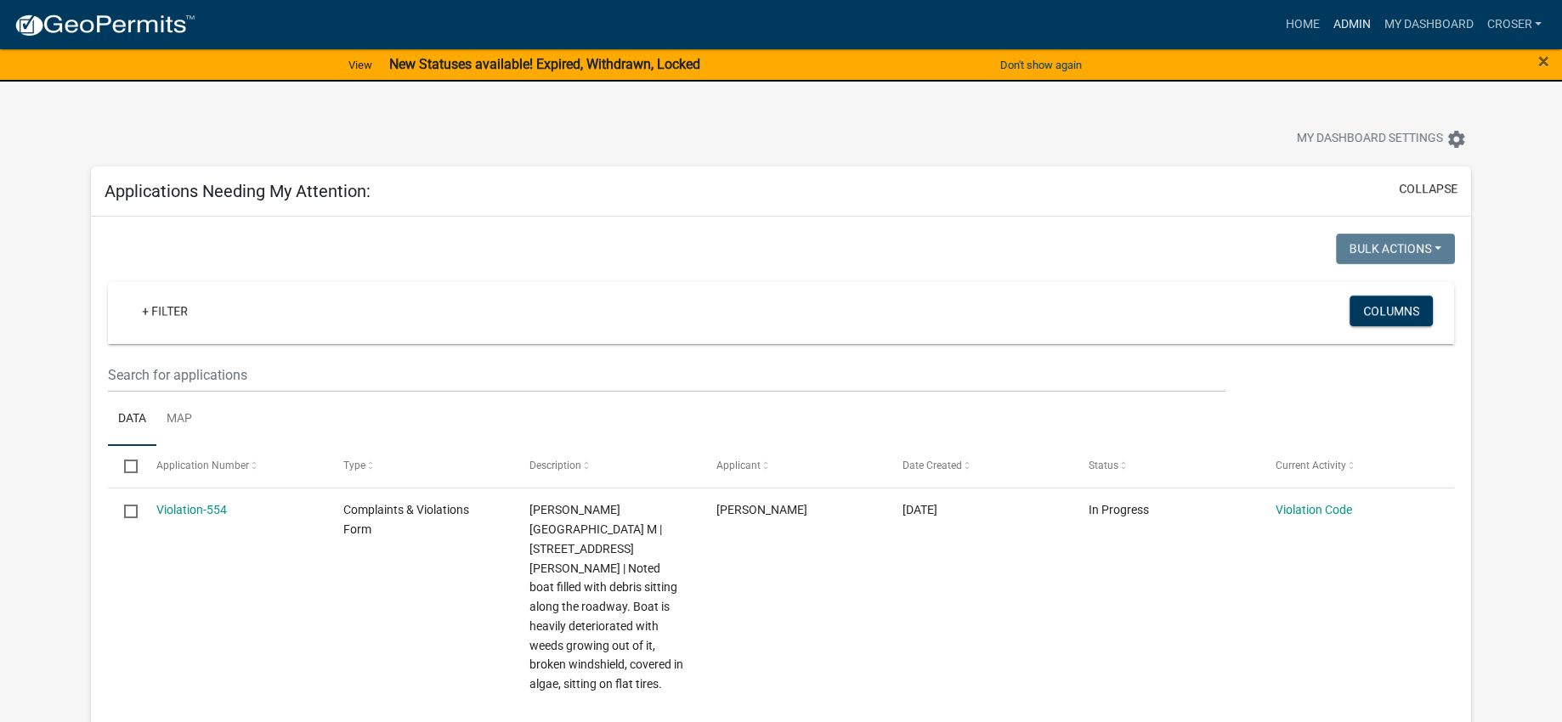
click at [1326, 29] on link "Admin" at bounding box center [1351, 24] width 51 height 32
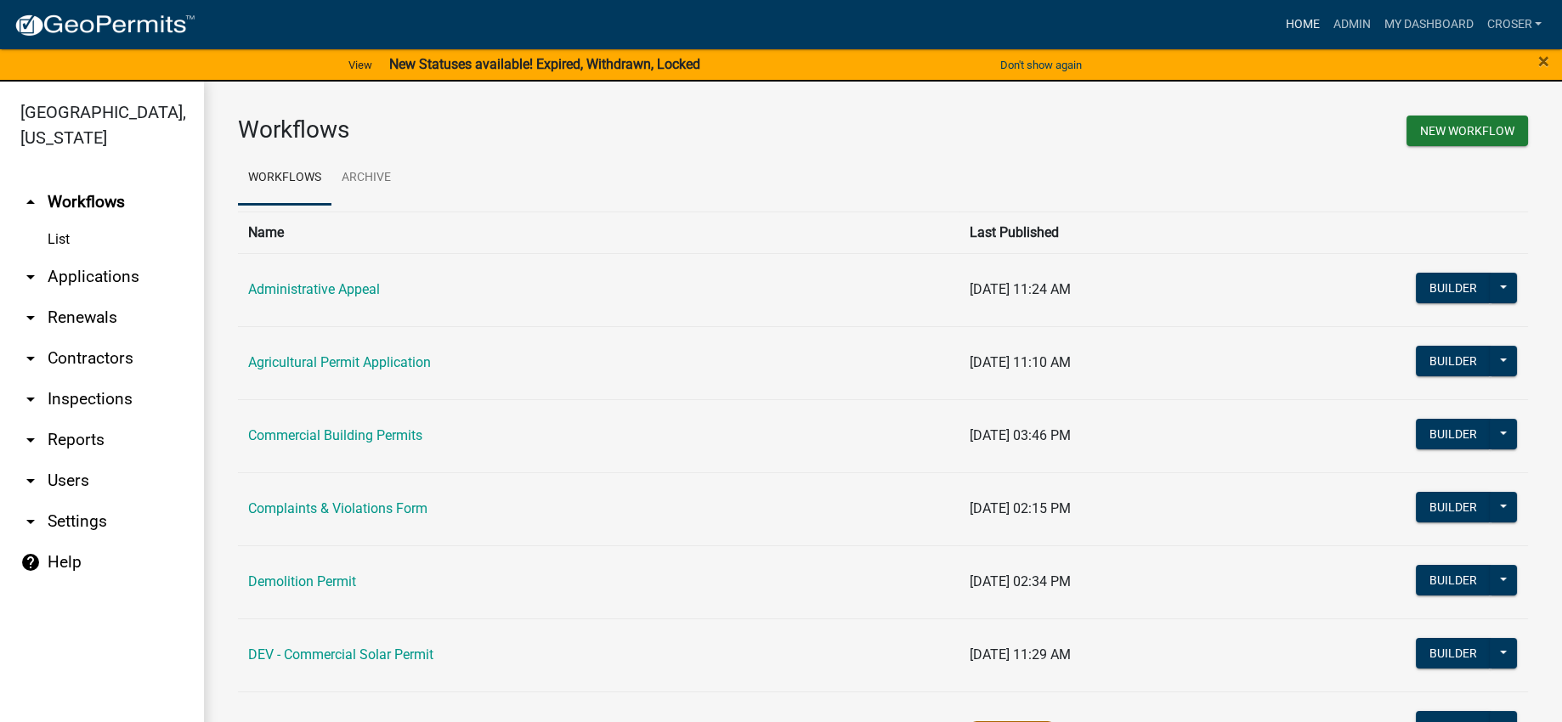
click at [1278, 31] on link "Home" at bounding box center [1302, 24] width 48 height 32
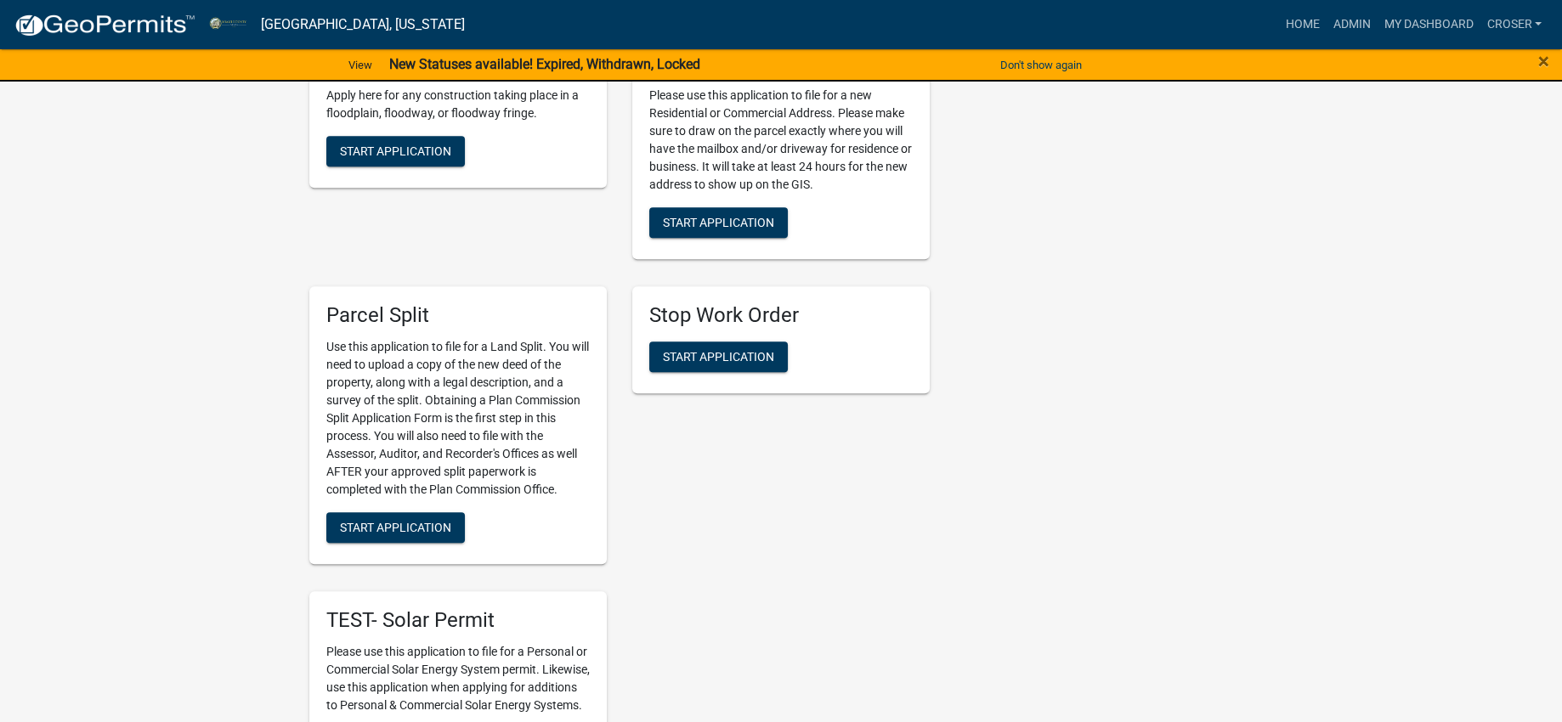
scroll to position [2654, 0]
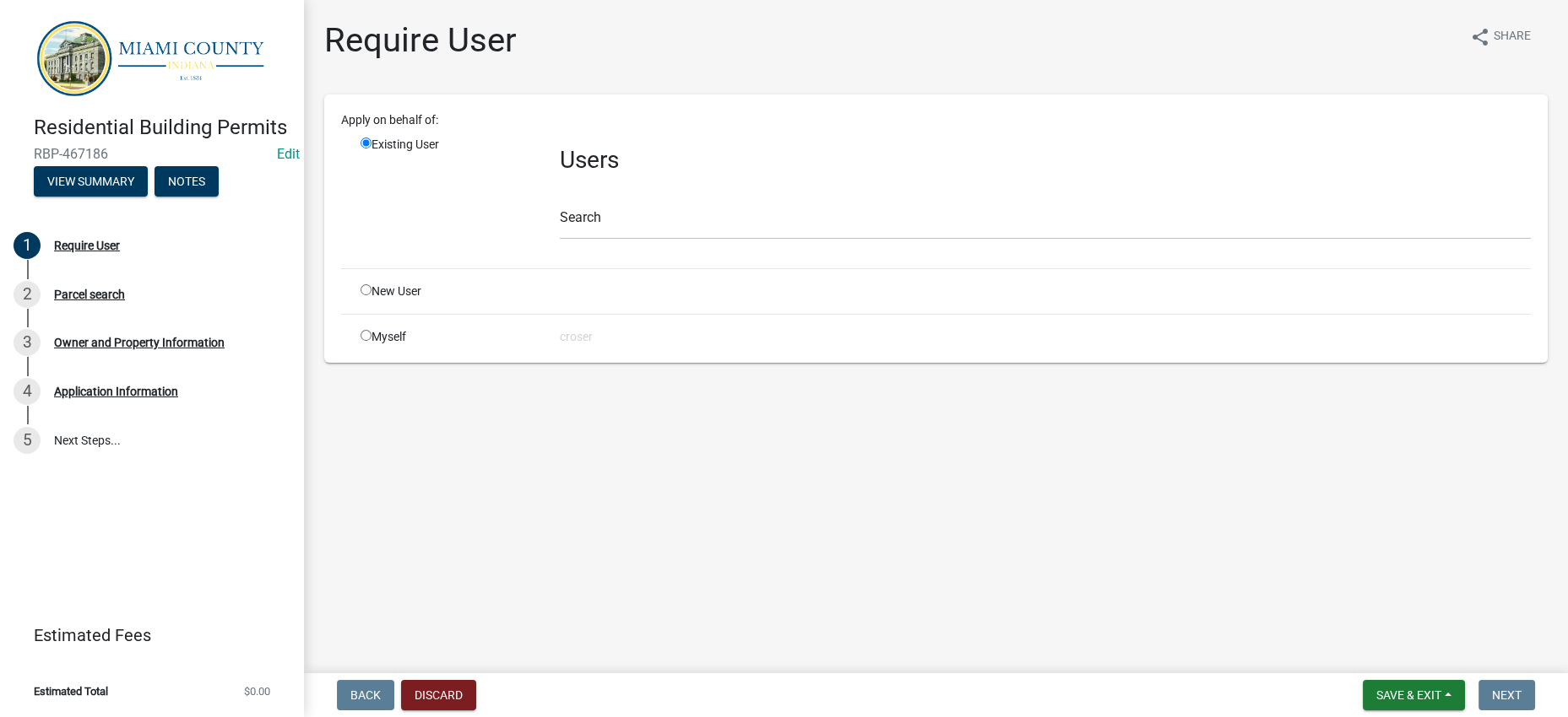
click at [372, 295] on input "radio" at bounding box center [366, 289] width 11 height 11
radio input "true"
radio input "false"
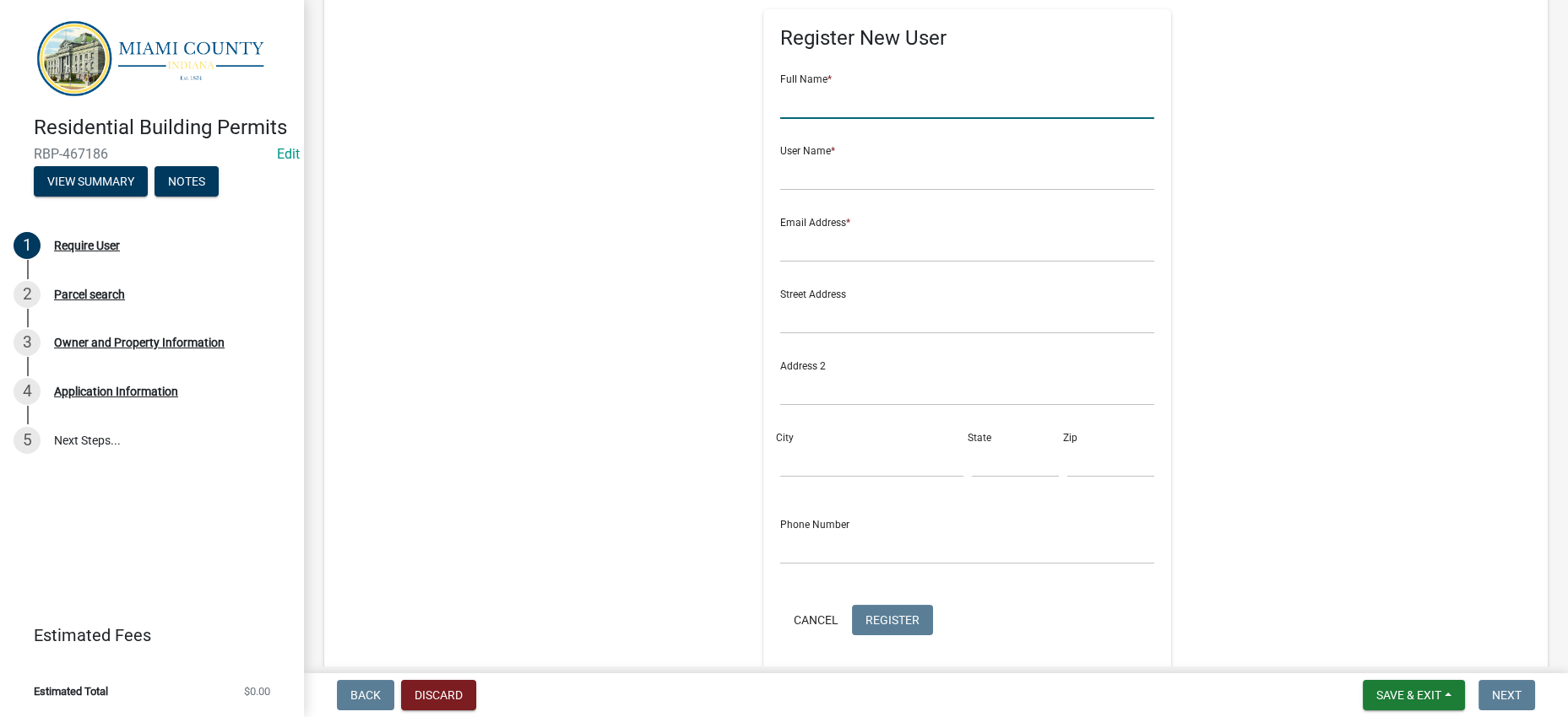
drag, startPoint x: 810, startPoint y: 216, endPoint x: 852, endPoint y: 208, distance: 42.8
click at [810, 119] on input "text" at bounding box center [967, 101] width 374 height 35
click at [780, 121] on input "4Z's RVs" at bounding box center [967, 103] width 374 height 35
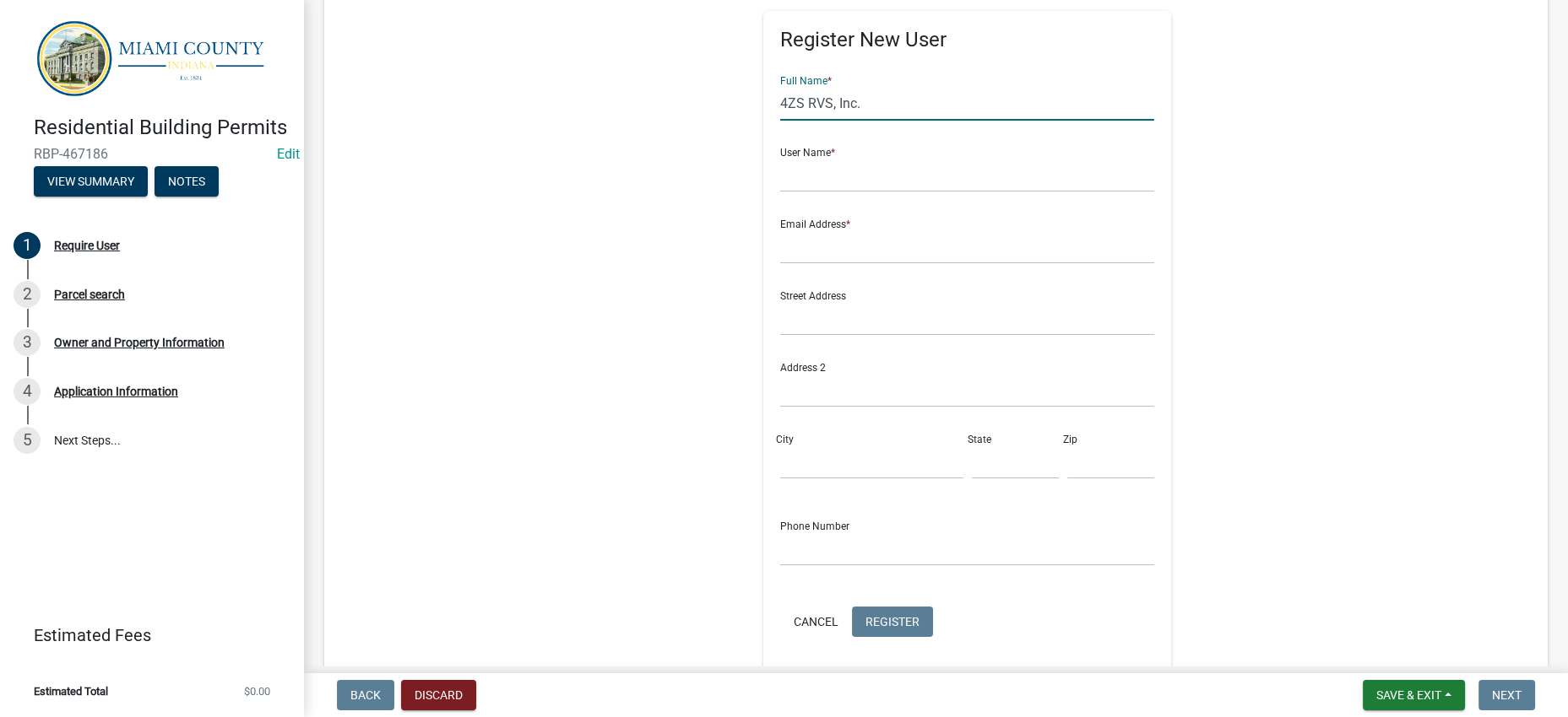
type input "4ZS RVS, Inc."
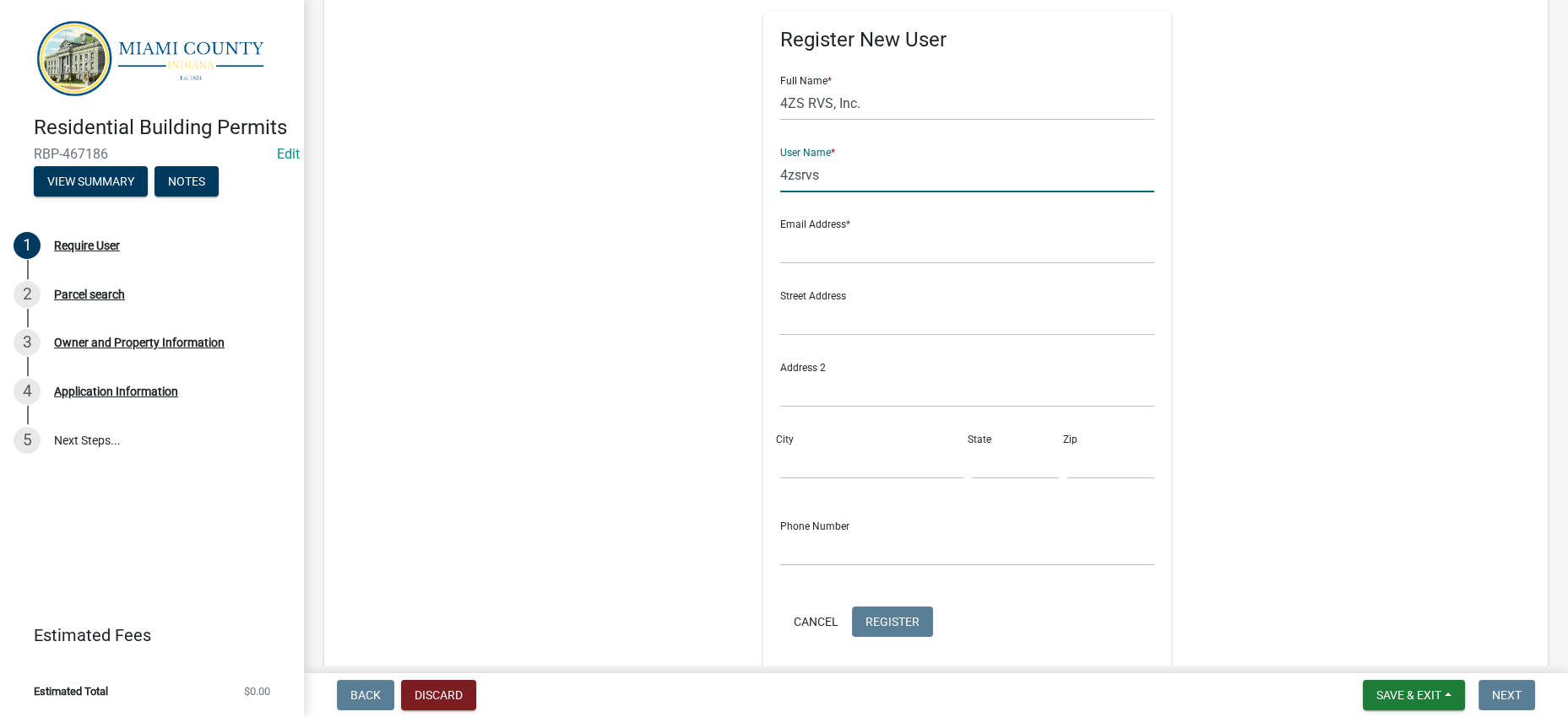
type input "4zsrvs"
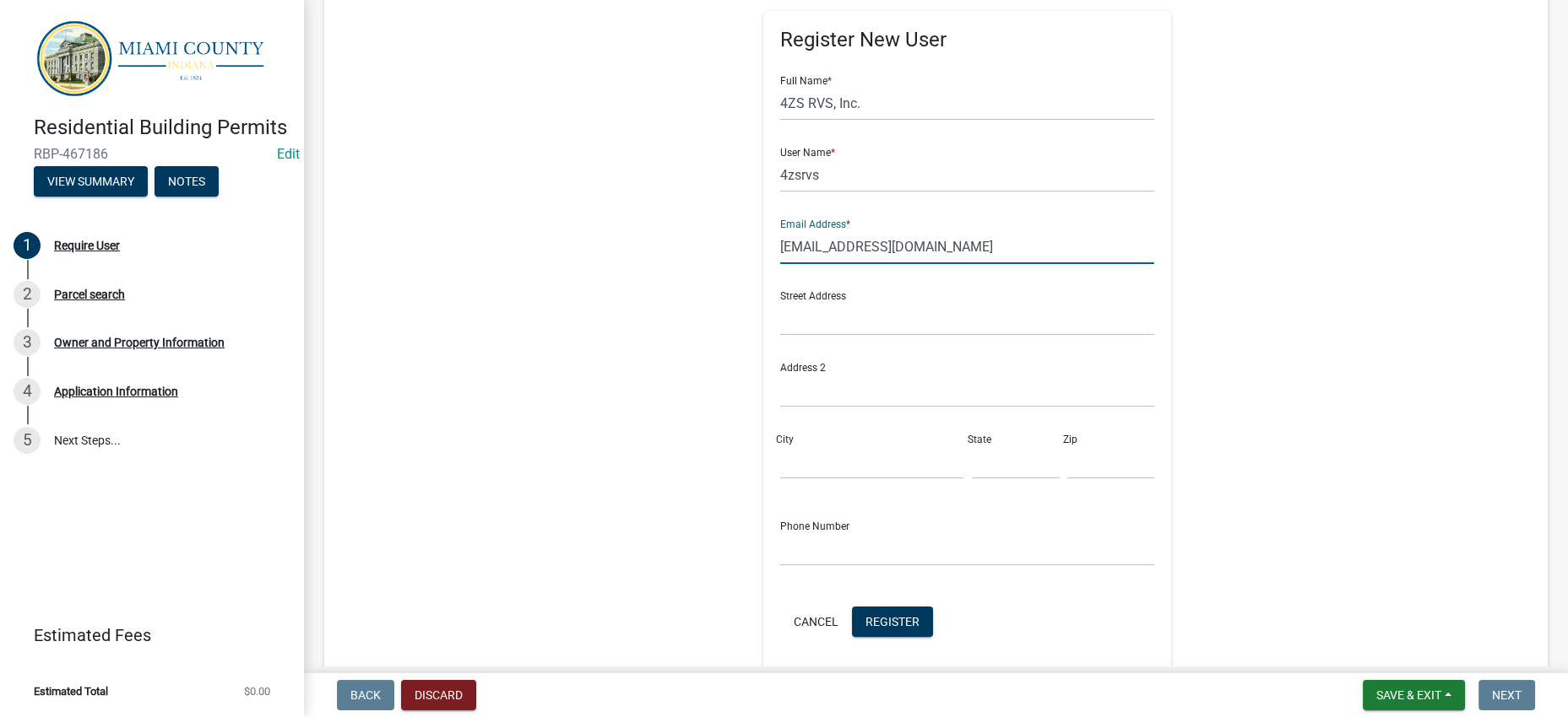
click at [780, 264] on input "[EMAIL_ADDRESS][DOMAIN_NAME]" at bounding box center [967, 246] width 374 height 35
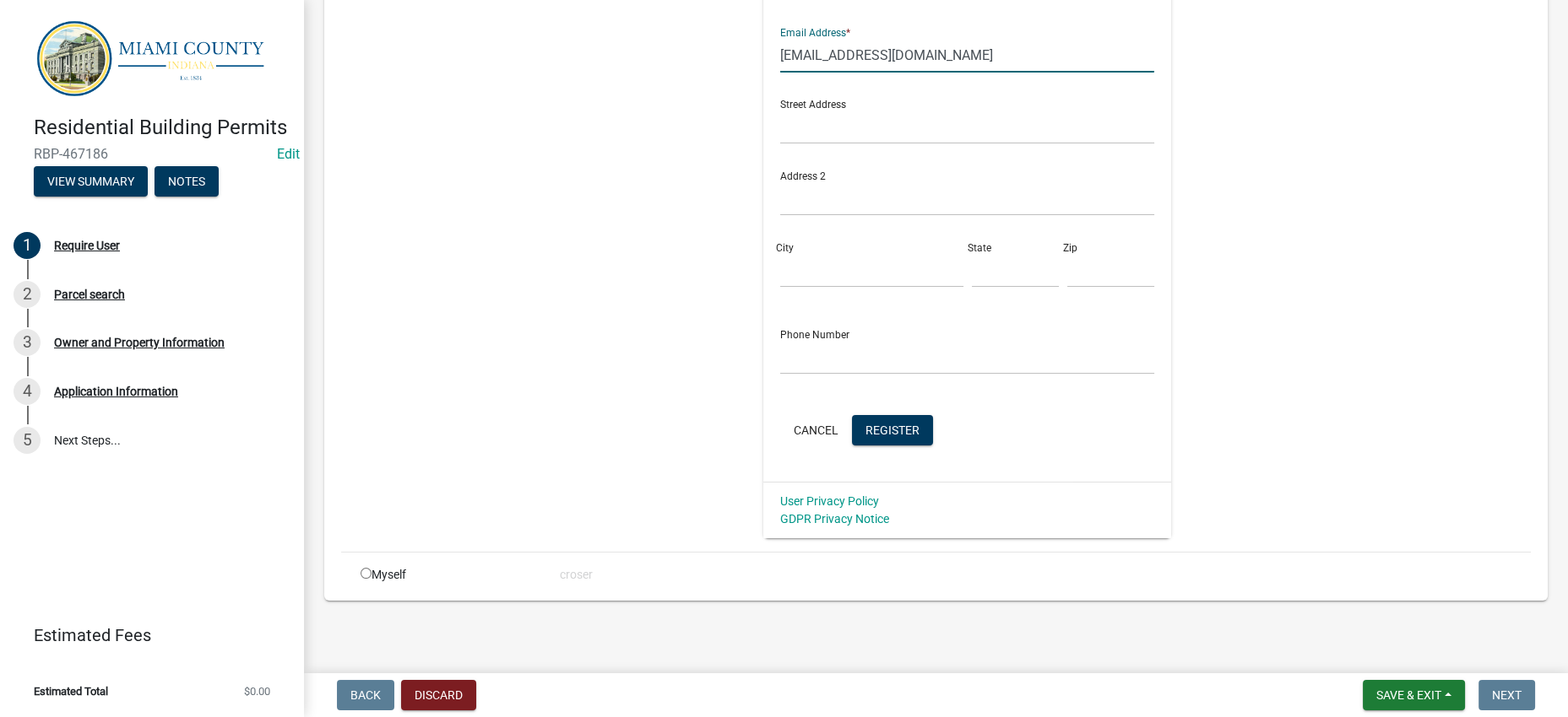
type input "[EMAIL_ADDRESS][DOMAIN_NAME]"
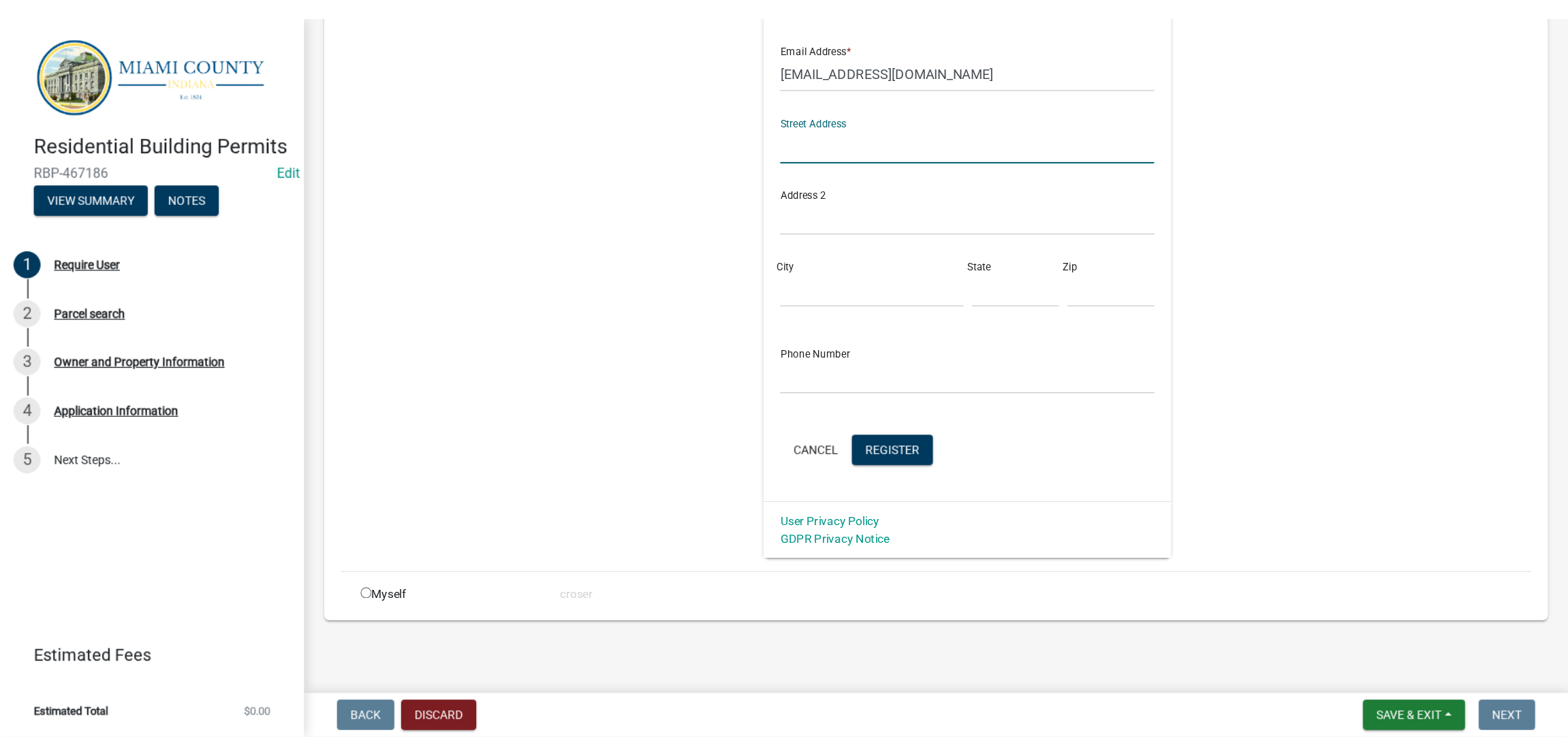
scroll to position [341, 0]
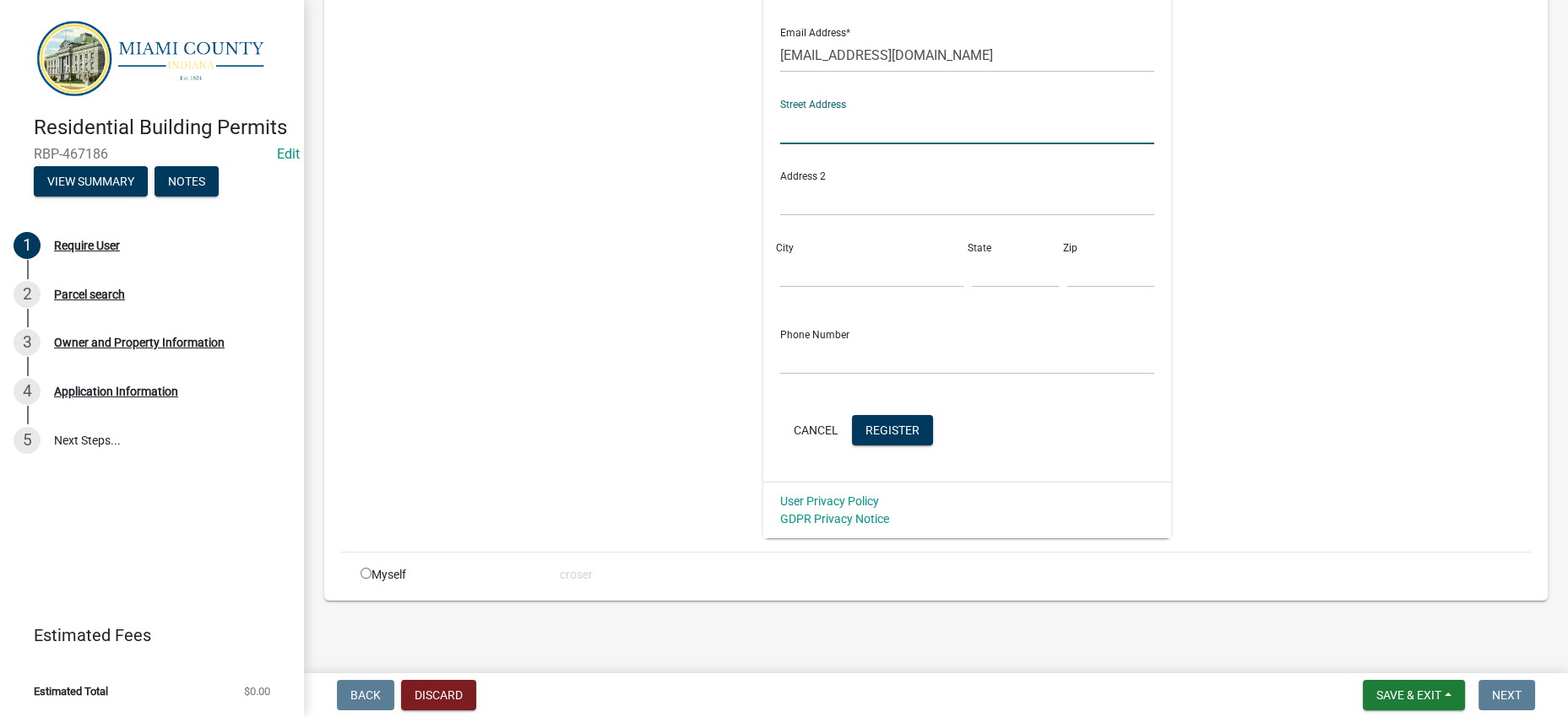
click at [780, 144] on input "text" at bounding box center [967, 126] width 374 height 35
click at [1291, 231] on div "Register New User Full Name * 4ZS RVS, Inc. User Name * 4zsrvs Email Address * …" at bounding box center [967, 158] width 865 height 760
drag, startPoint x: 907, startPoint y: 264, endPoint x: 997, endPoint y: 259, distance: 90.1
click at [907, 144] on input "text" at bounding box center [967, 126] width 374 height 35
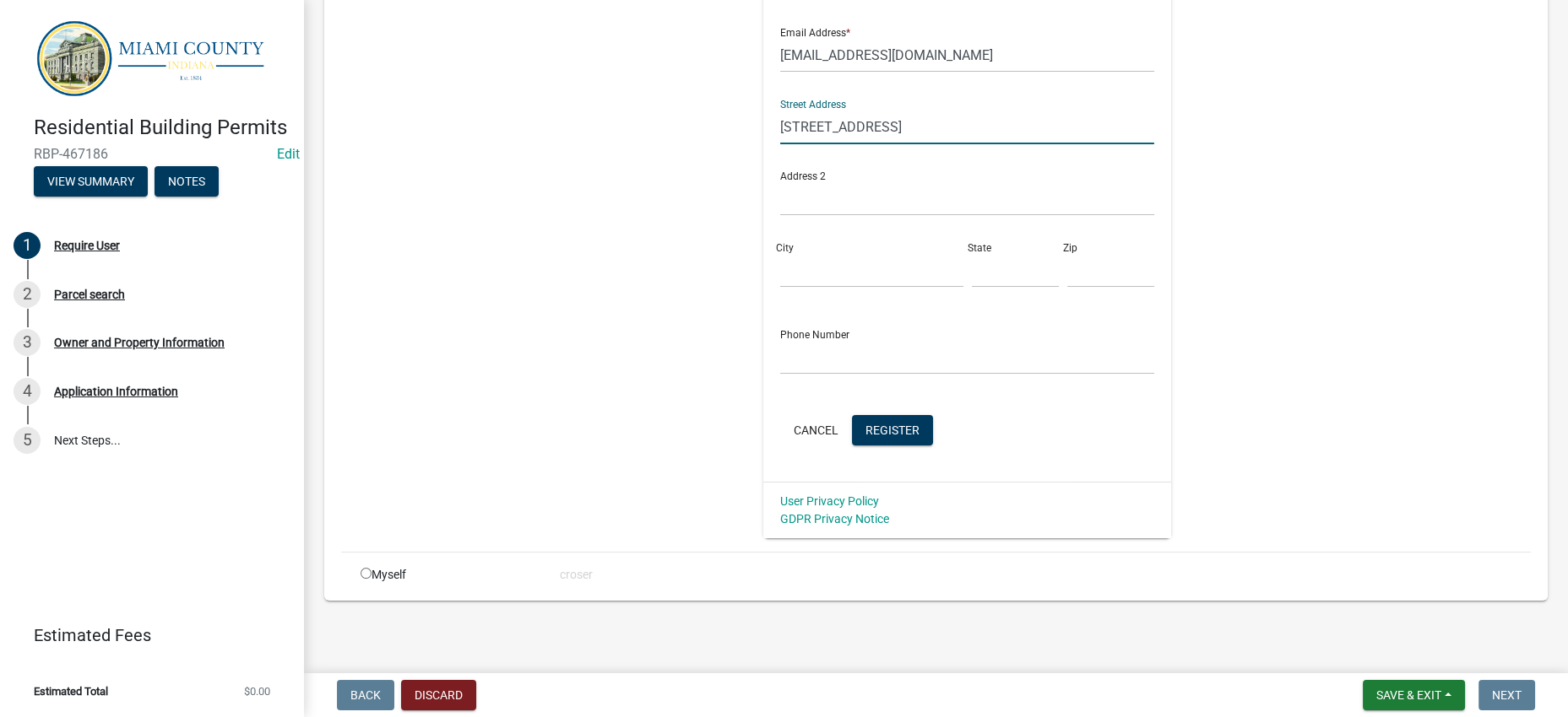
type input "[STREET_ADDRESS]"
type input "[GEOGRAPHIC_DATA]"
type input "IN"
type input "46970"
drag, startPoint x: 1265, startPoint y: 508, endPoint x: 1271, endPoint y: 519, distance: 12.5
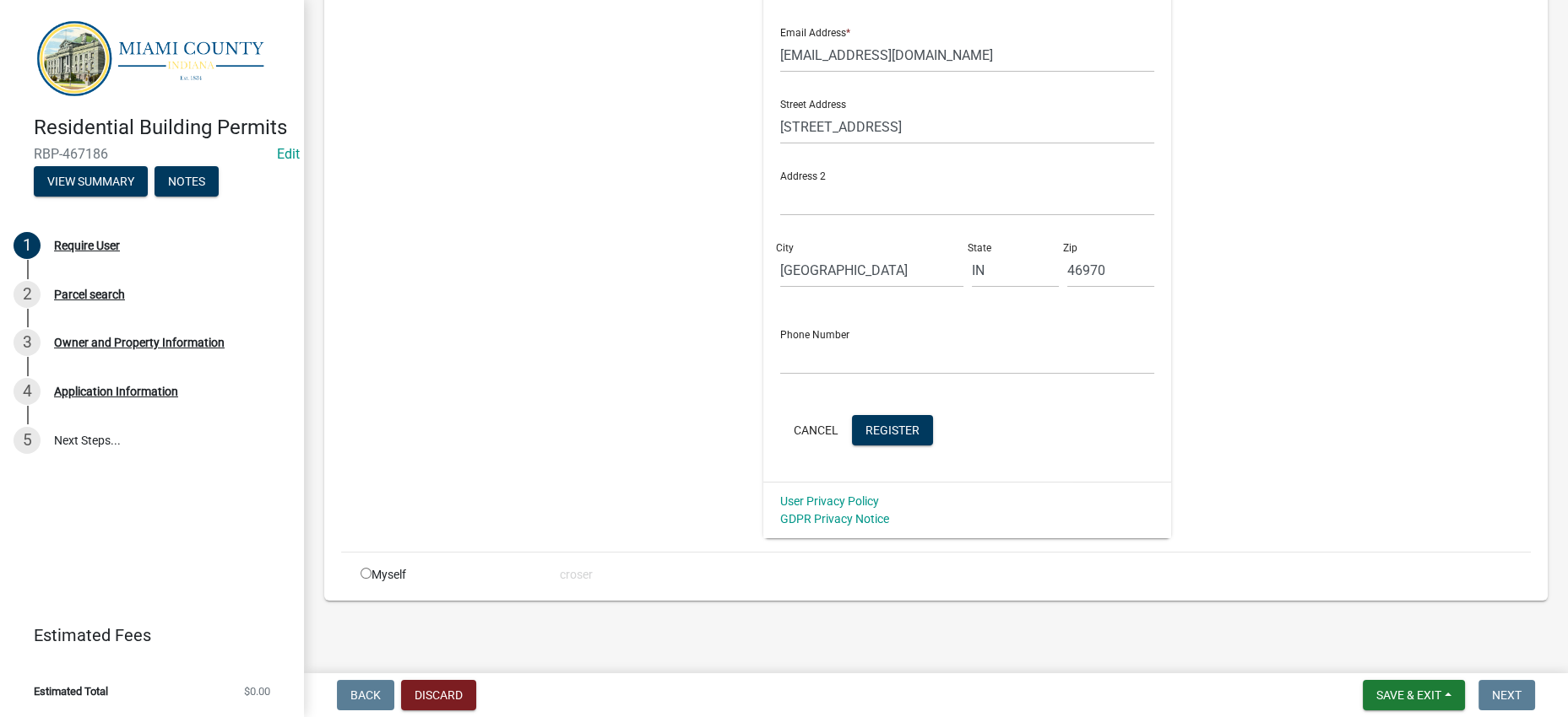
click at [1265, 508] on div "Register New User Full Name * 4ZS RVS, Inc. User Name * 4zsrvs Email Address * …" at bounding box center [967, 158] width 865 height 760
click at [535, 538] on div "Register New User Full Name * 4ZS RVS, Inc. User Name * 4zsrvs Email Address * …" at bounding box center [967, 158] width 865 height 760
click at [476, 694] on button "Discard" at bounding box center [439, 695] width 76 height 31
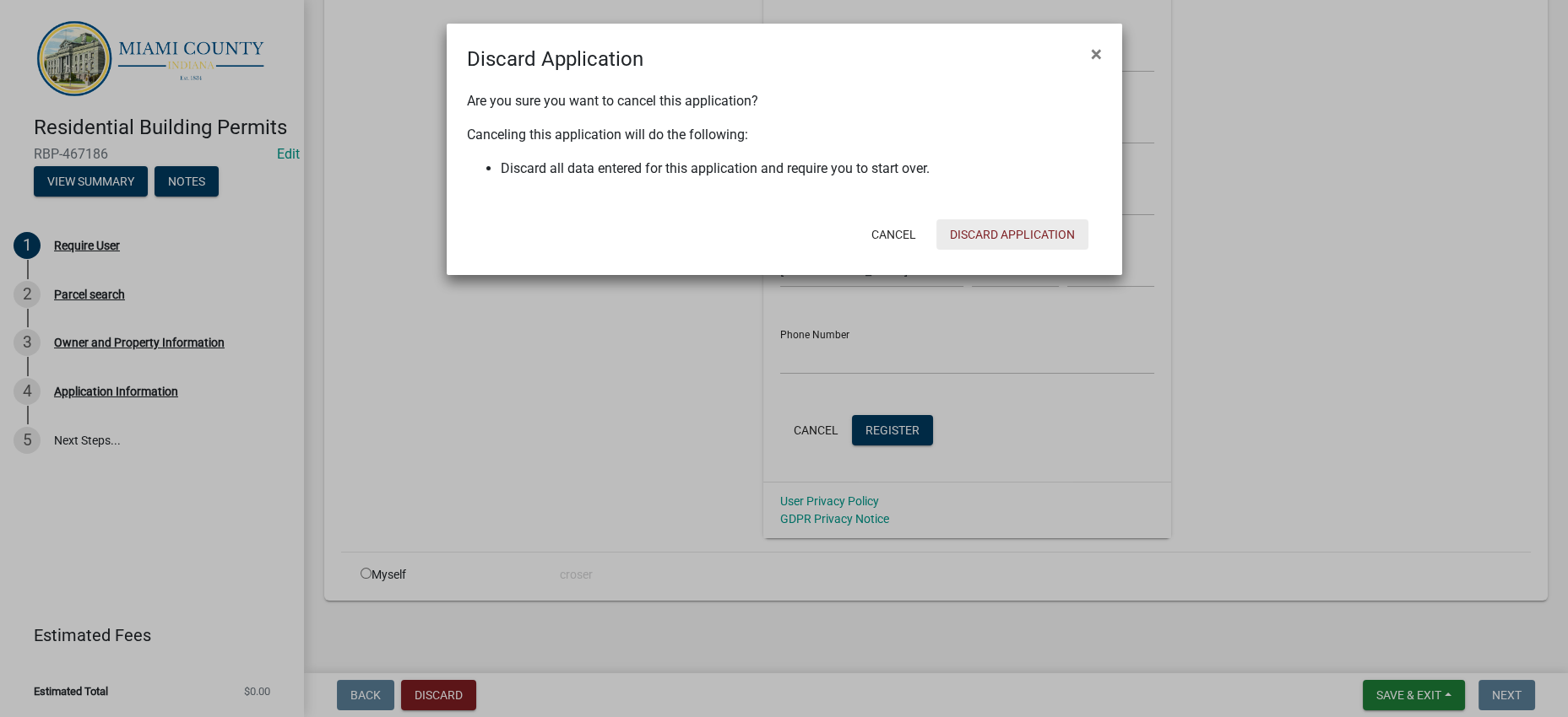
click at [1004, 250] on button "Discard Application" at bounding box center [1012, 234] width 152 height 31
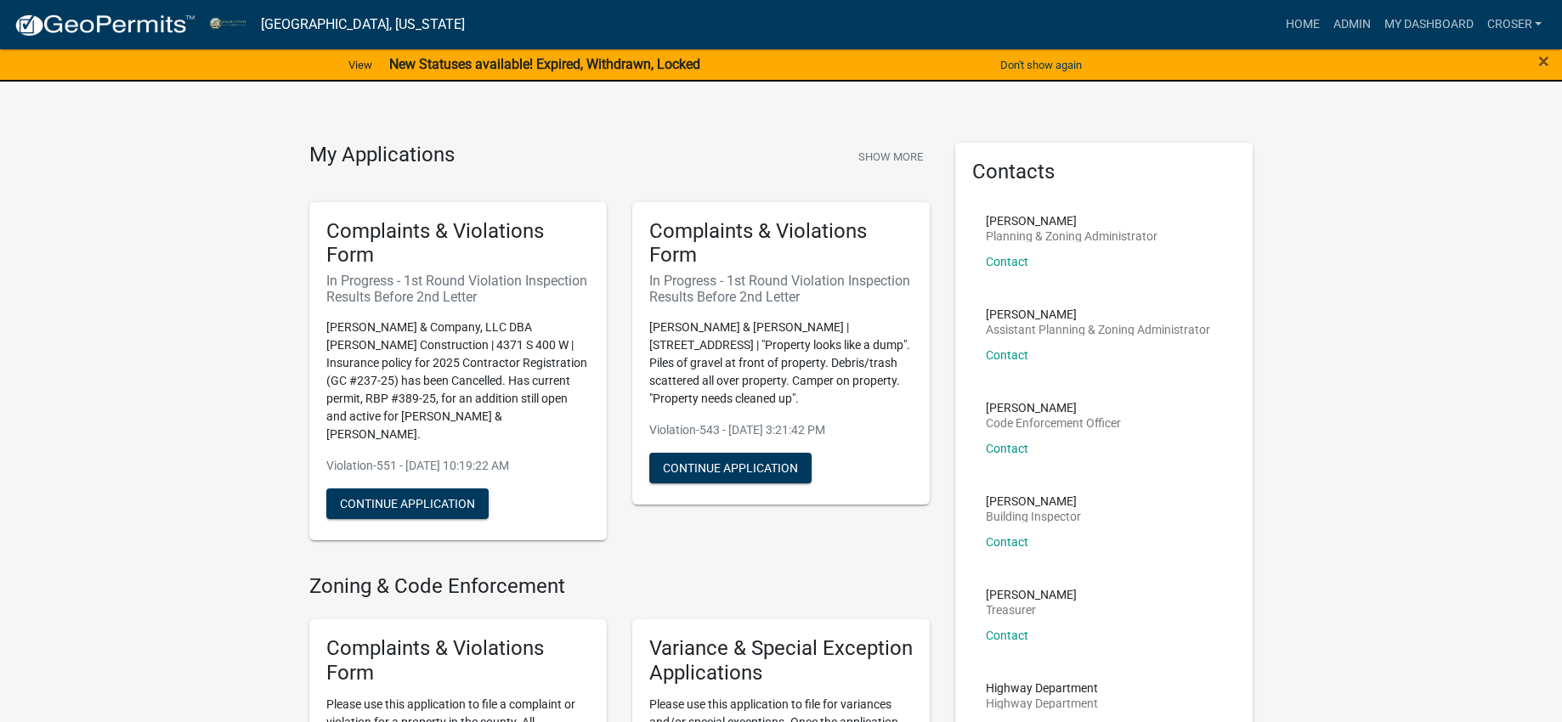
click at [1377, 25] on link "My Dashboard" at bounding box center [1428, 24] width 103 height 32
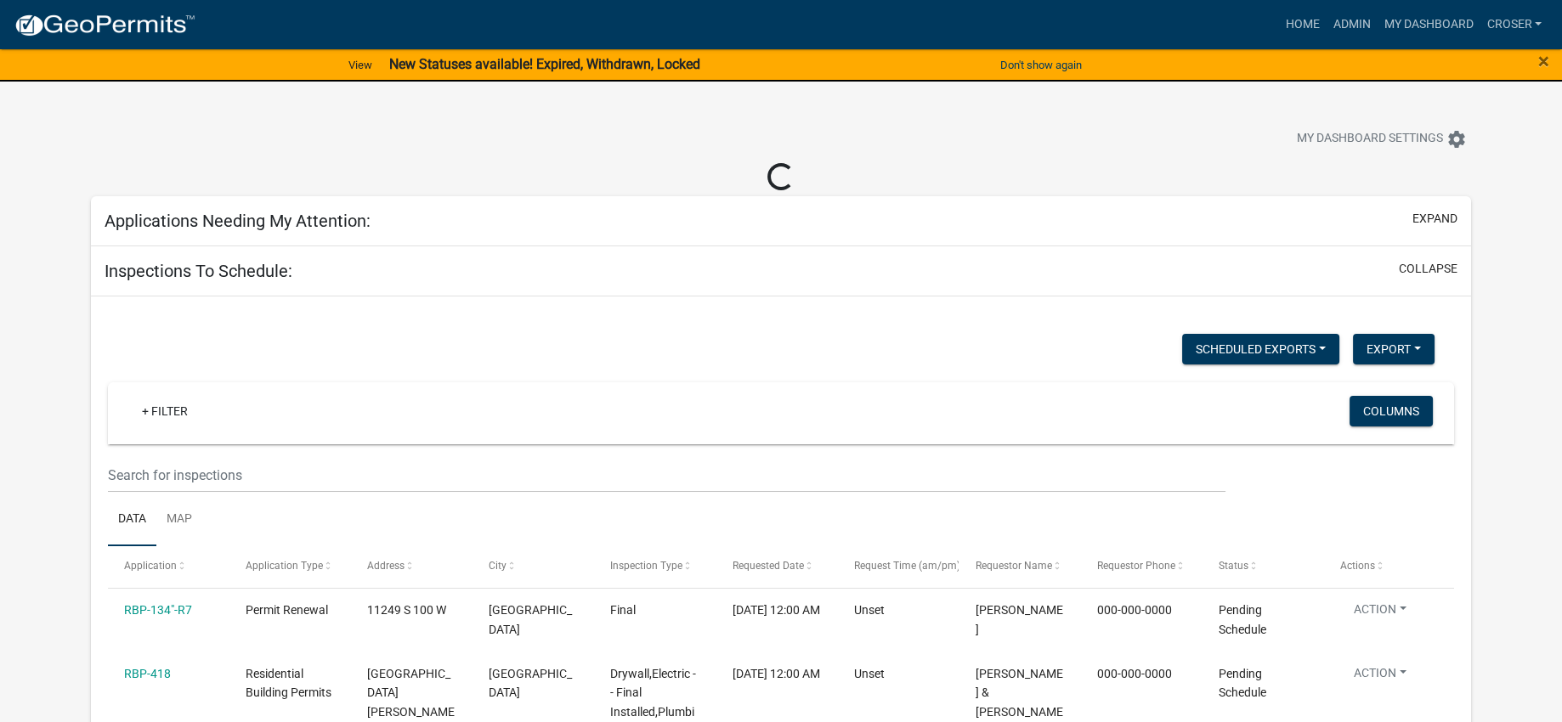
select select "3: 100"
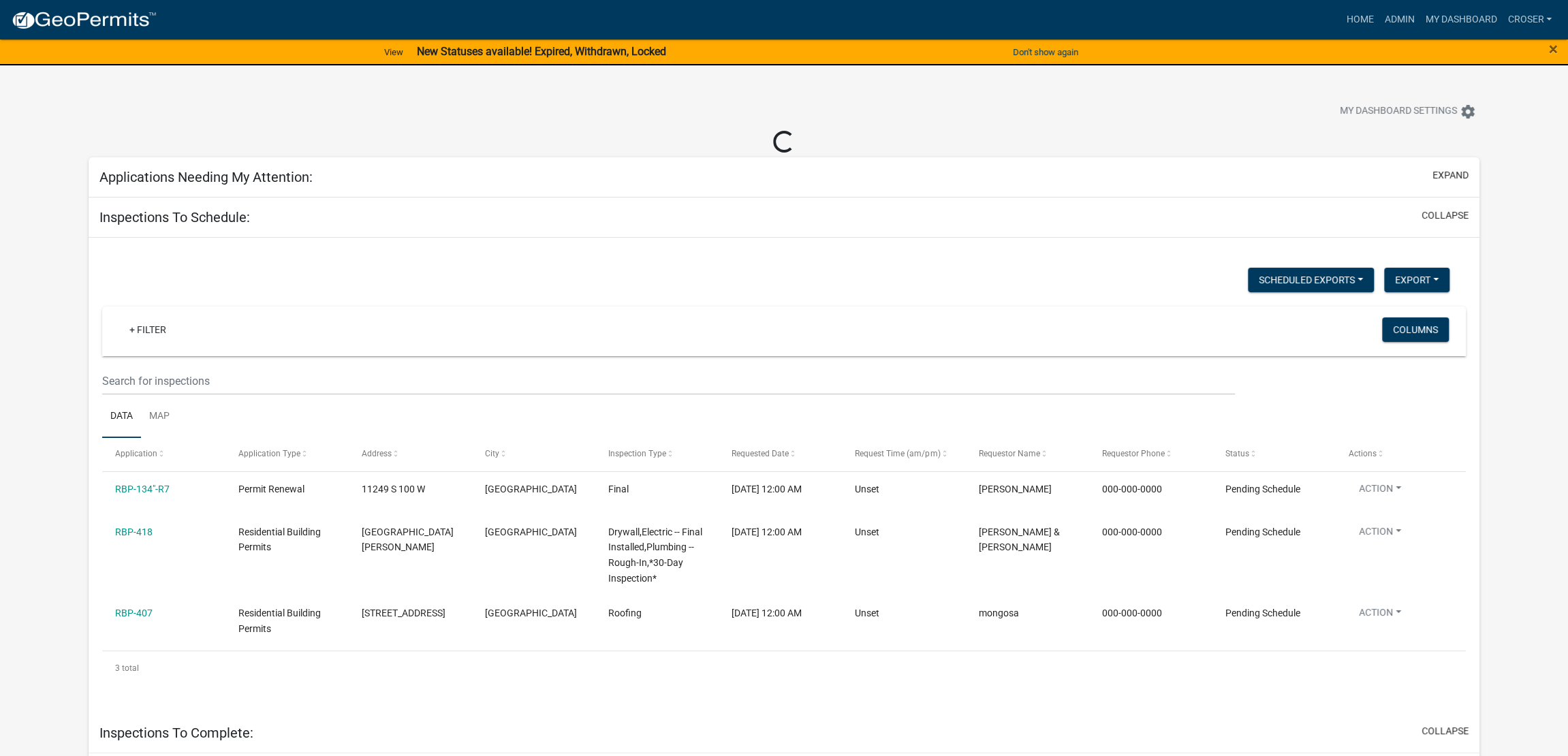
select select "3: 100"
